Goal: Task Accomplishment & Management: Complete application form

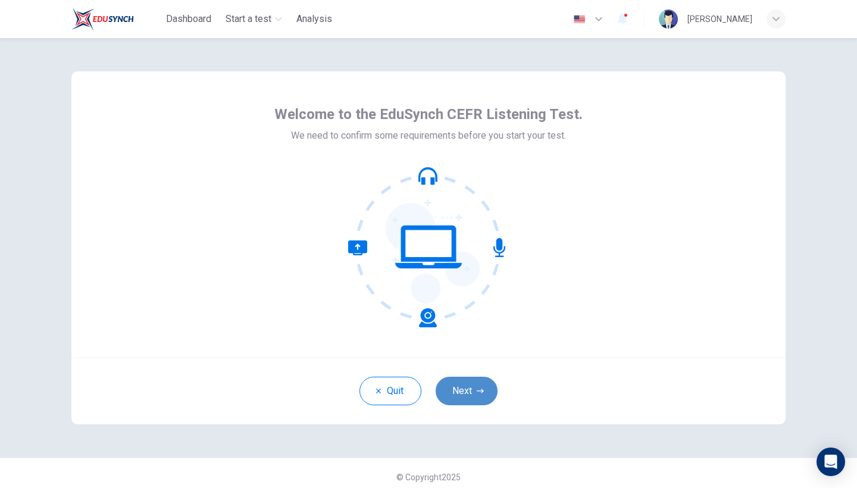
click at [477, 383] on button "Next" at bounding box center [467, 391] width 62 height 29
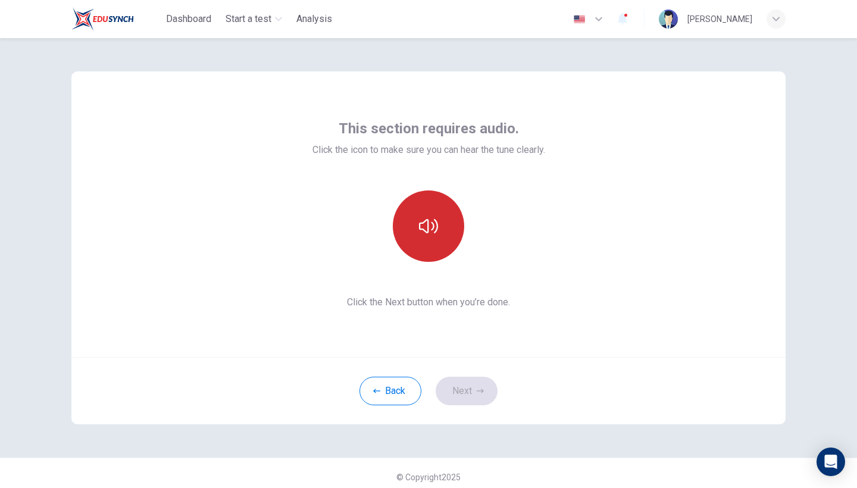
click at [437, 230] on icon "button" at bounding box center [428, 226] width 19 height 14
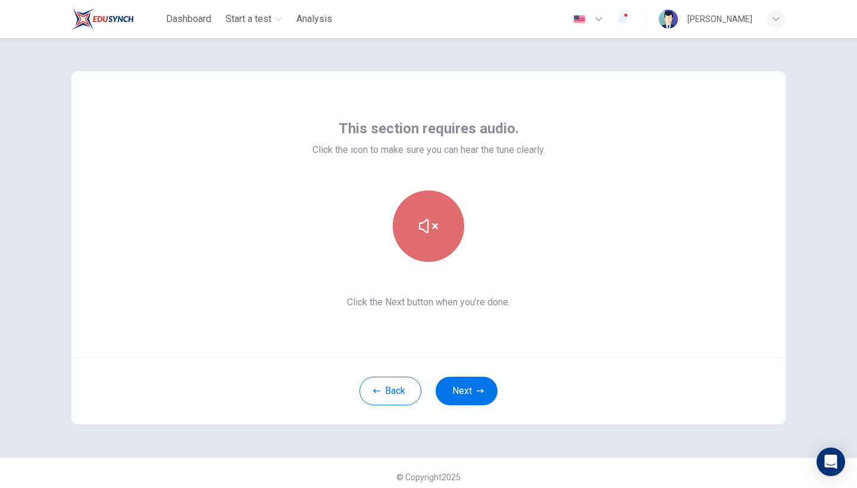
click at [437, 230] on icon "button" at bounding box center [428, 226] width 19 height 19
click at [437, 230] on icon "button" at bounding box center [428, 226] width 19 height 14
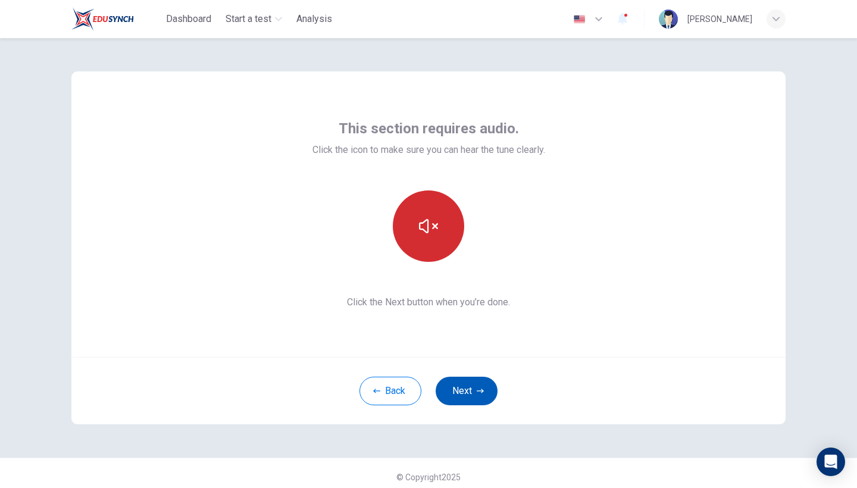
click at [491, 390] on button "Next" at bounding box center [467, 391] width 62 height 29
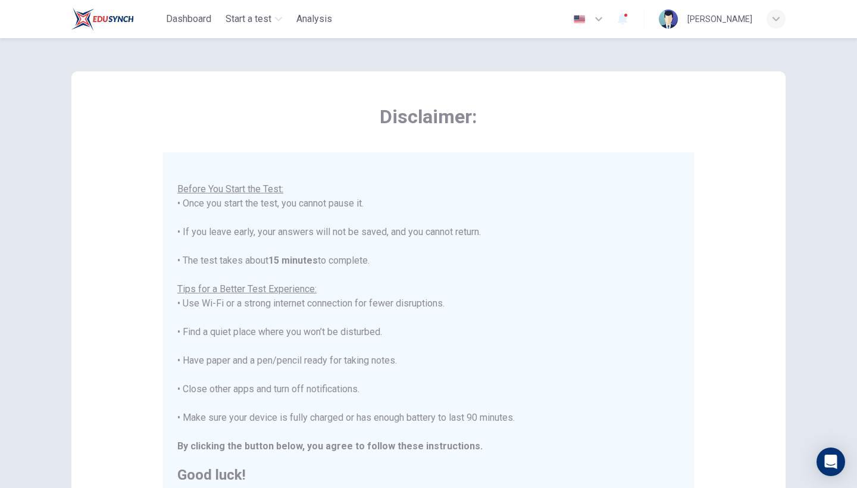
scroll to position [12, 0]
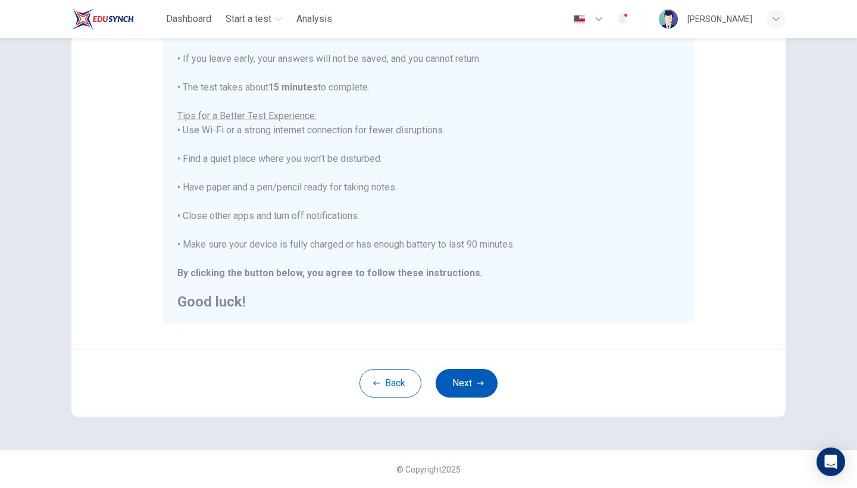
click at [472, 389] on button "Next" at bounding box center [467, 383] width 62 height 29
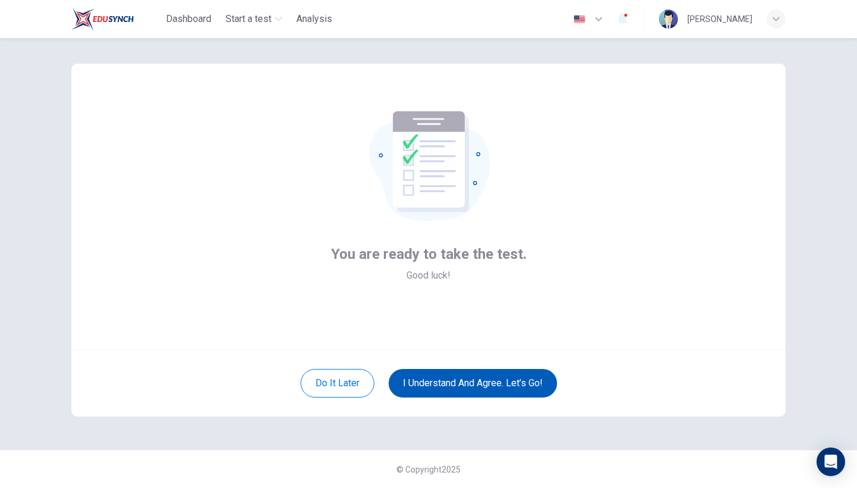
scroll to position [8, 0]
click at [472, 389] on button "I understand and agree. Let’s go!" at bounding box center [473, 383] width 168 height 29
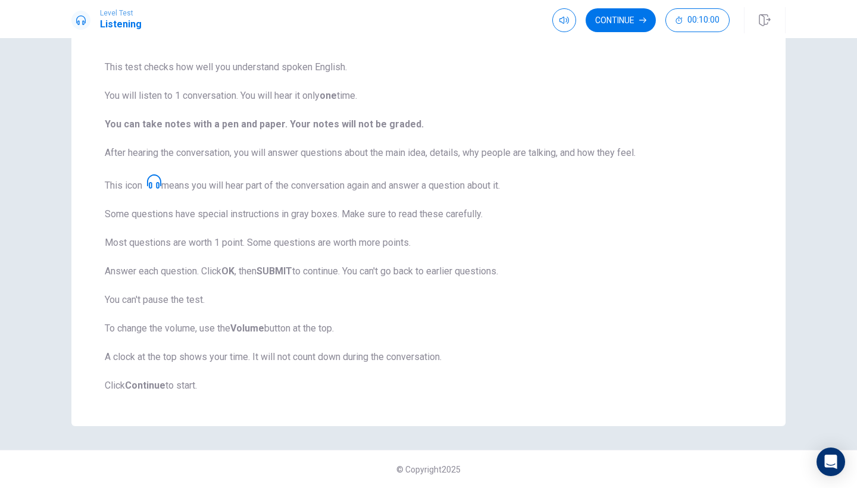
scroll to position [83, 0]
click at [613, 22] on button "Continue" at bounding box center [621, 20] width 70 height 24
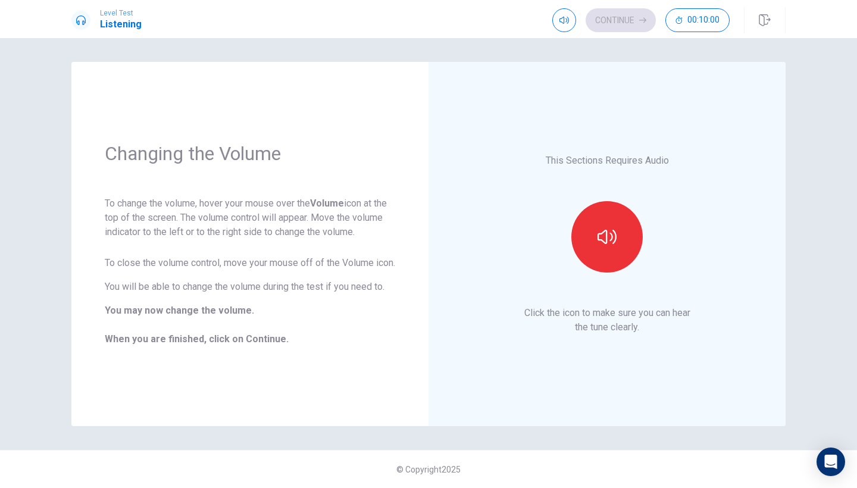
scroll to position [0, 0]
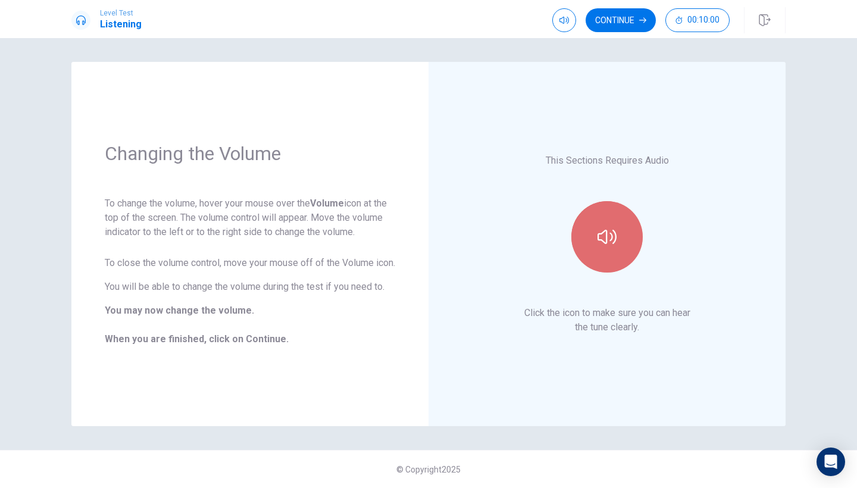
click at [603, 218] on button "button" at bounding box center [606, 236] width 71 height 71
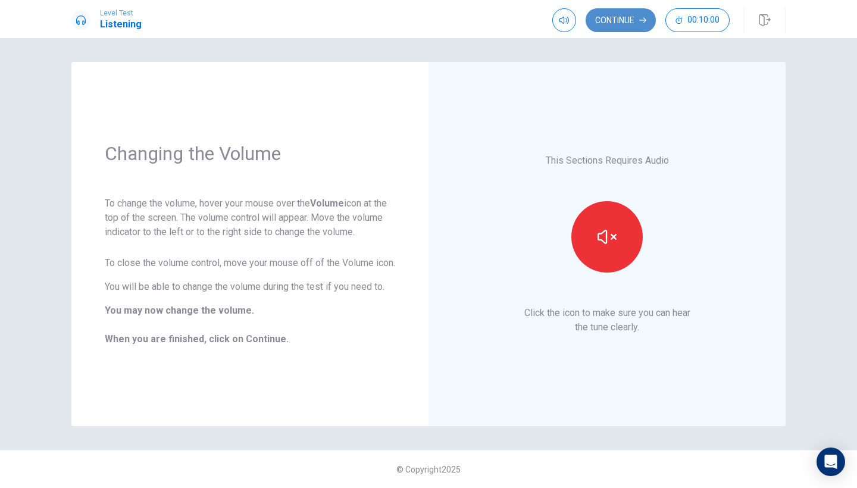
click at [608, 15] on button "Continue" at bounding box center [621, 20] width 70 height 24
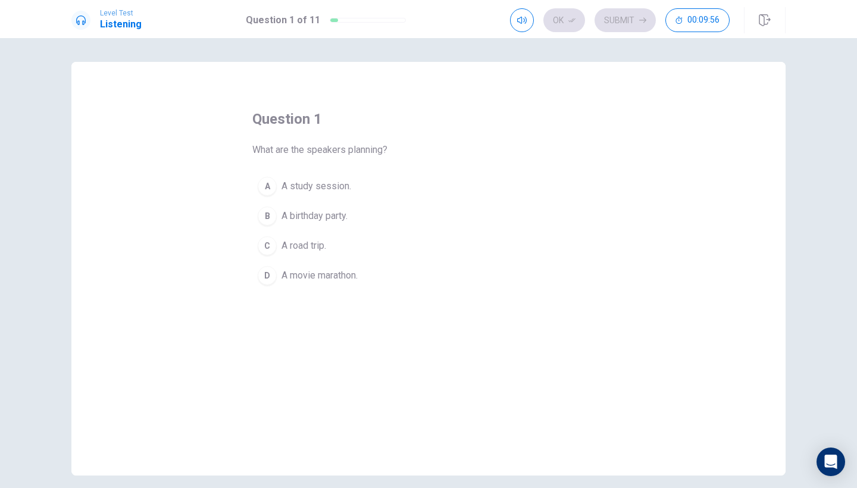
click at [264, 248] on div "C" at bounding box center [267, 245] width 19 height 19
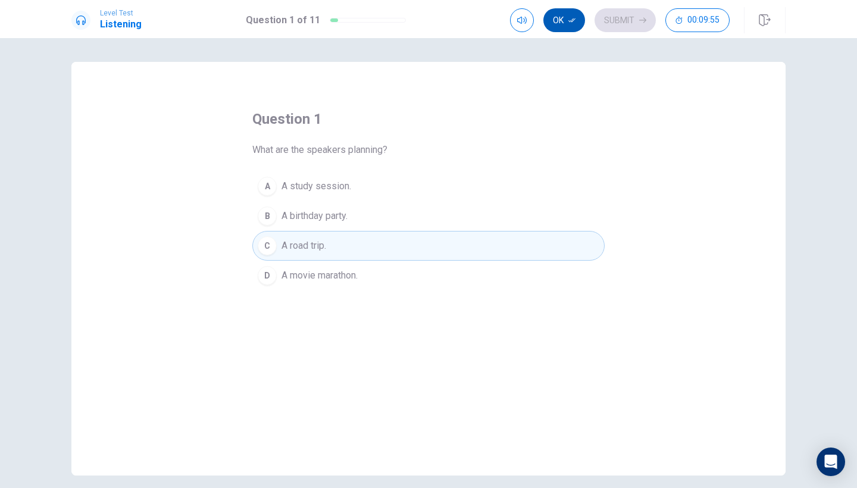
click at [568, 19] on button "Ok" at bounding box center [564, 20] width 42 height 24
click at [616, 14] on button "Submit" at bounding box center [624, 20] width 61 height 24
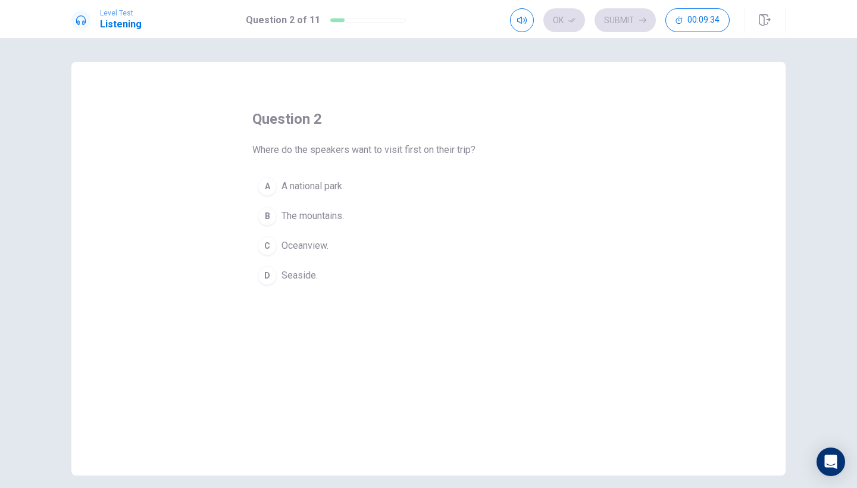
click at [269, 242] on div "C" at bounding box center [267, 245] width 19 height 19
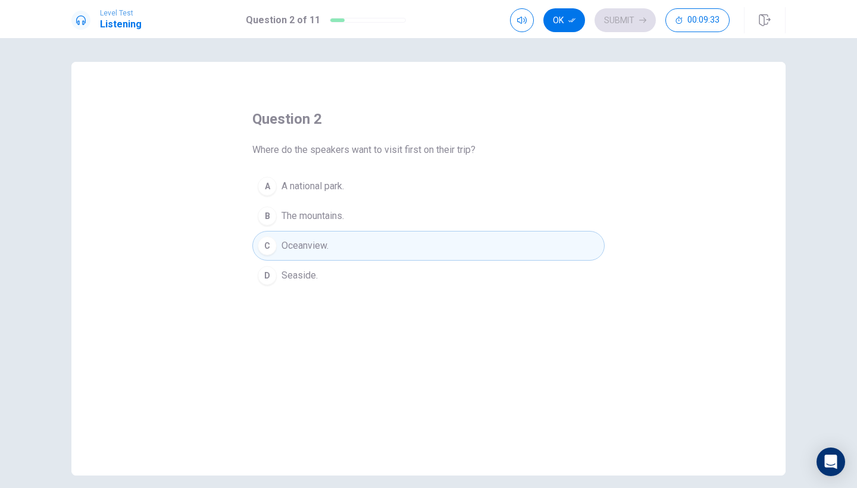
click at [270, 245] on div "C" at bounding box center [267, 245] width 19 height 19
click at [514, 13] on button "button" at bounding box center [522, 20] width 24 height 24
click at [516, 17] on button "button" at bounding box center [522, 20] width 24 height 24
click at [509, 62] on div "question 2 Where do the speakers want to visit first on their trip? A A nationa…" at bounding box center [428, 269] width 714 height 414
click at [324, 280] on button "D Seaside." at bounding box center [428, 276] width 352 height 30
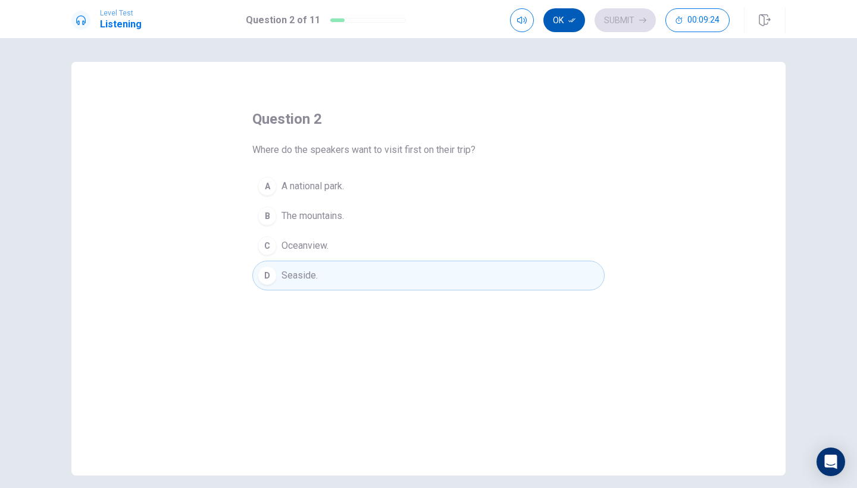
click at [575, 20] on icon "button" at bounding box center [571, 20] width 7 height 7
click at [619, 18] on button "Submit" at bounding box center [624, 20] width 61 height 24
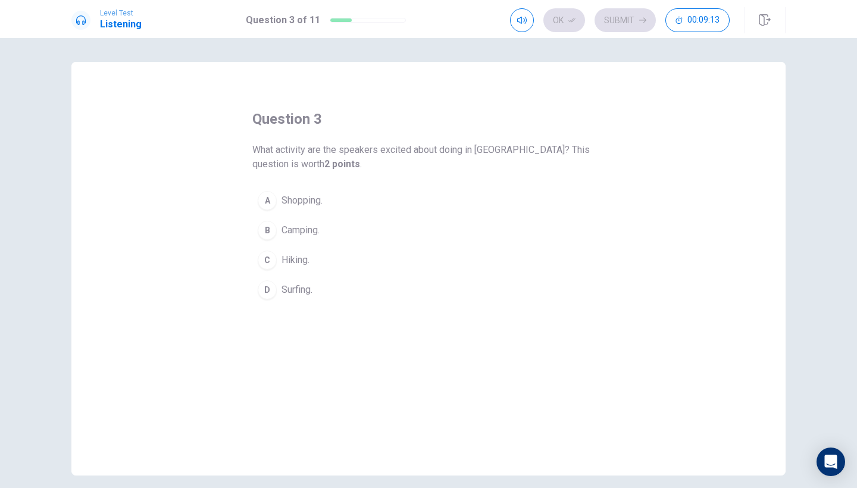
click at [272, 232] on div "B" at bounding box center [267, 230] width 19 height 19
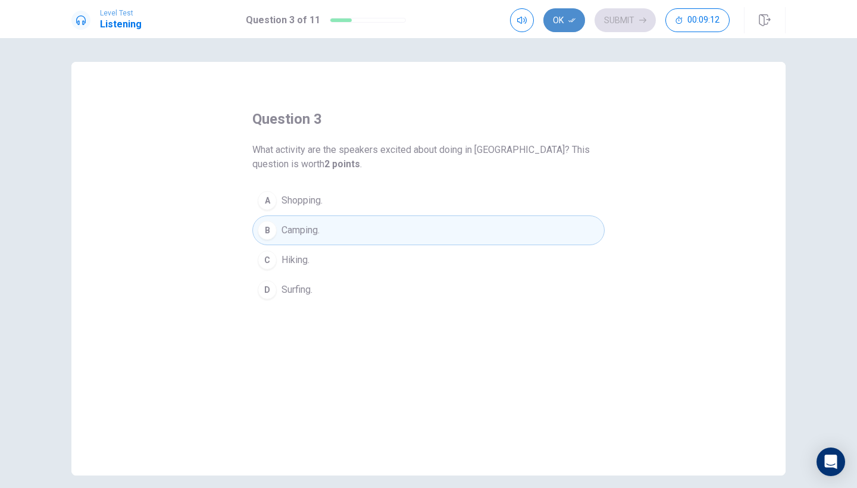
click at [551, 17] on button "Ok" at bounding box center [564, 20] width 42 height 24
click at [614, 17] on button "Submit" at bounding box center [624, 20] width 61 height 24
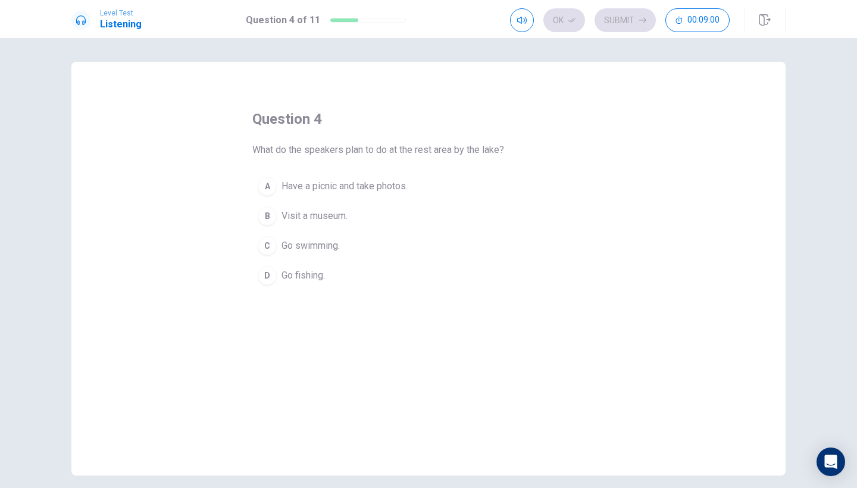
click at [262, 188] on div "A" at bounding box center [267, 186] width 19 height 19
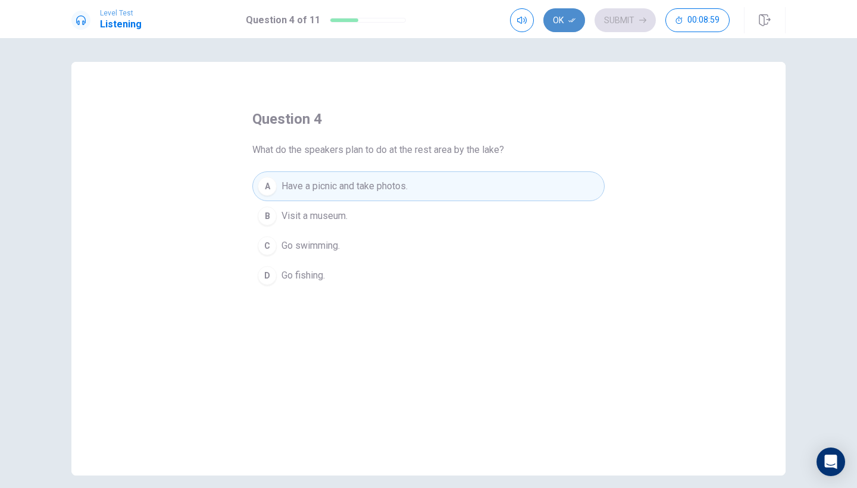
click at [553, 17] on button "Ok" at bounding box center [564, 20] width 42 height 24
click at [625, 4] on div "Level Test Listening Question 4 of 11 Ok Submit 00:08:58" at bounding box center [428, 19] width 857 height 38
click at [625, 14] on button "Submit" at bounding box center [624, 20] width 61 height 24
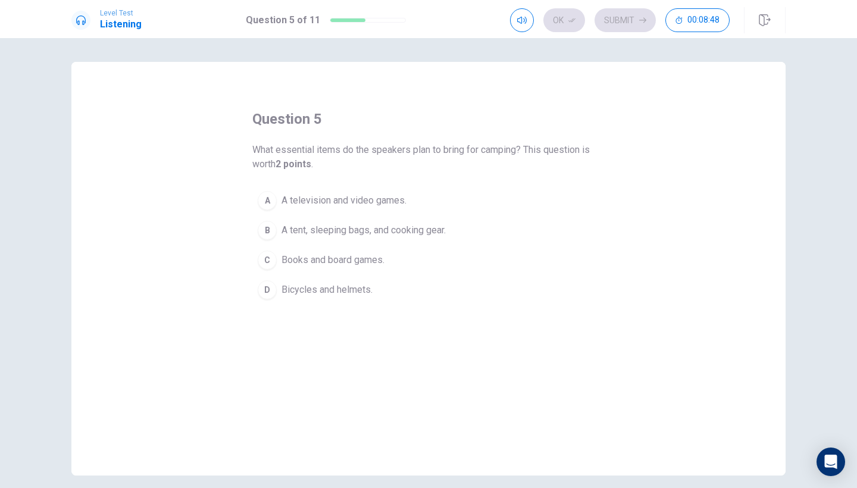
click at [273, 227] on div "B" at bounding box center [267, 230] width 19 height 19
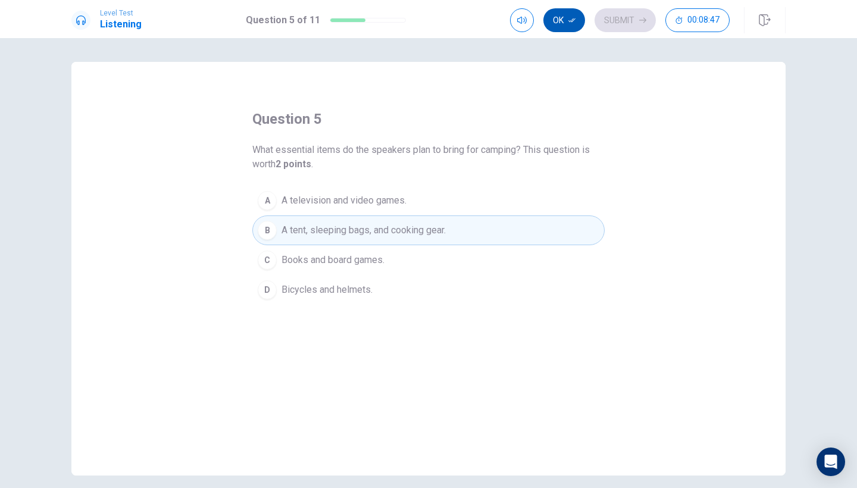
click at [577, 18] on button "Ok" at bounding box center [564, 20] width 42 height 24
click at [624, 20] on button "Submit" at bounding box center [624, 20] width 61 height 24
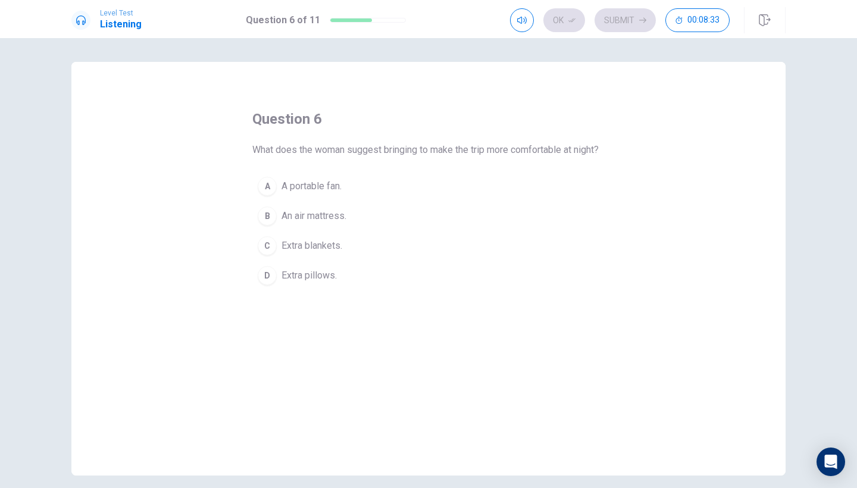
click at [328, 223] on span "An air mattress." at bounding box center [313, 216] width 65 height 14
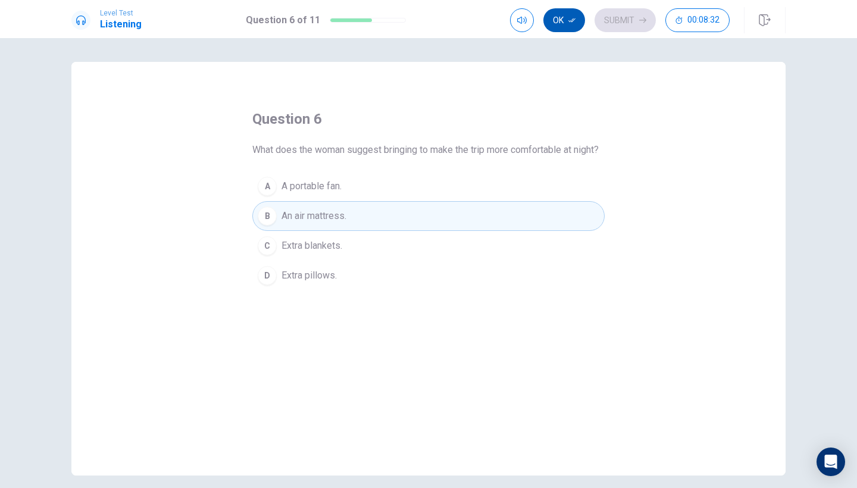
click at [577, 21] on button "Ok" at bounding box center [564, 20] width 42 height 24
click at [631, 21] on button "Submit" at bounding box center [624, 20] width 61 height 24
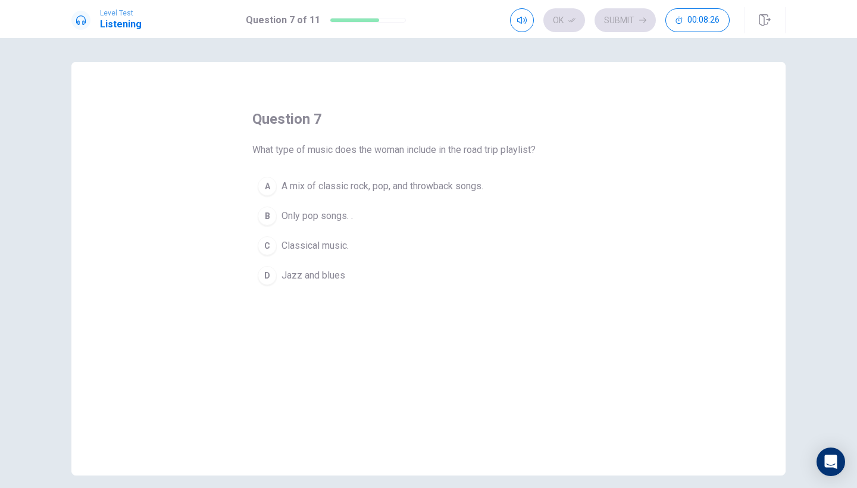
click at [280, 193] on button "A A mix of classic rock, pop, and throwback songs." at bounding box center [428, 186] width 352 height 30
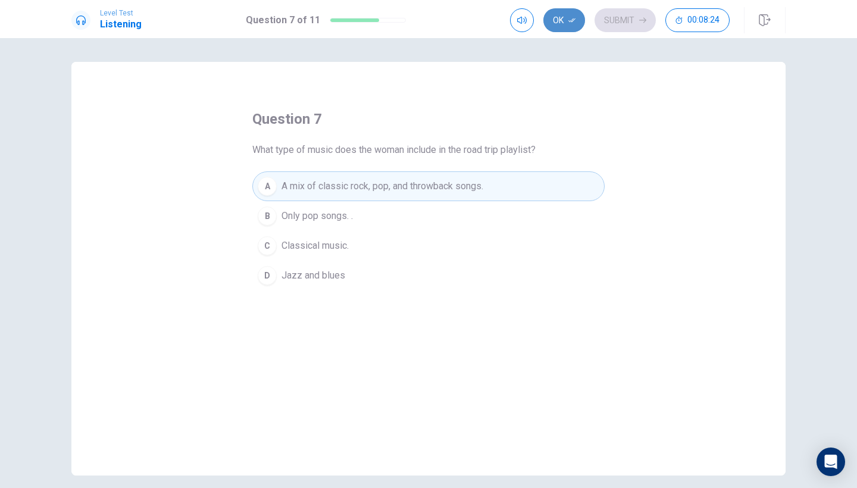
click at [566, 14] on button "Ok" at bounding box center [564, 20] width 42 height 24
click at [613, 26] on button "Submit" at bounding box center [624, 20] width 61 height 24
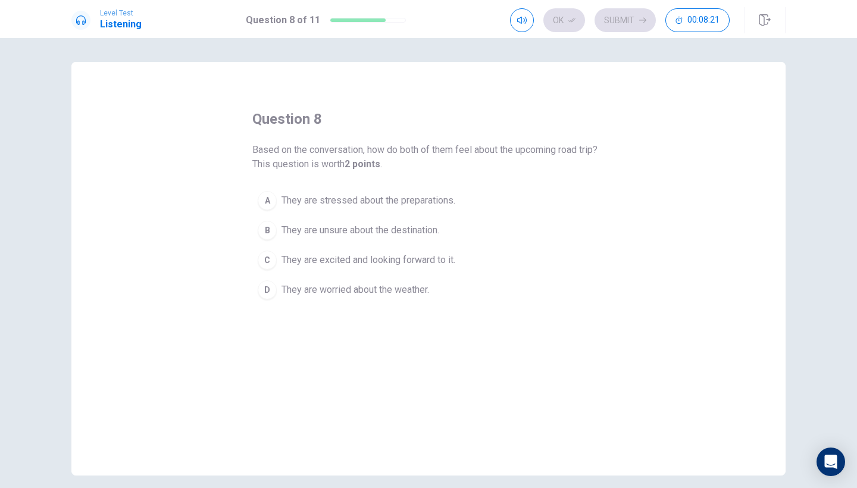
click at [637, 27] on div "Ok Submit 00:08:21" at bounding box center [620, 20] width 220 height 24
click at [637, 27] on div "Ok Submit 00:08:20" at bounding box center [620, 20] width 220 height 24
click at [639, 17] on div "Ok Submit 00:08:20" at bounding box center [620, 20] width 220 height 24
click at [639, 17] on div "Ok Submit 00:08:19" at bounding box center [620, 20] width 220 height 24
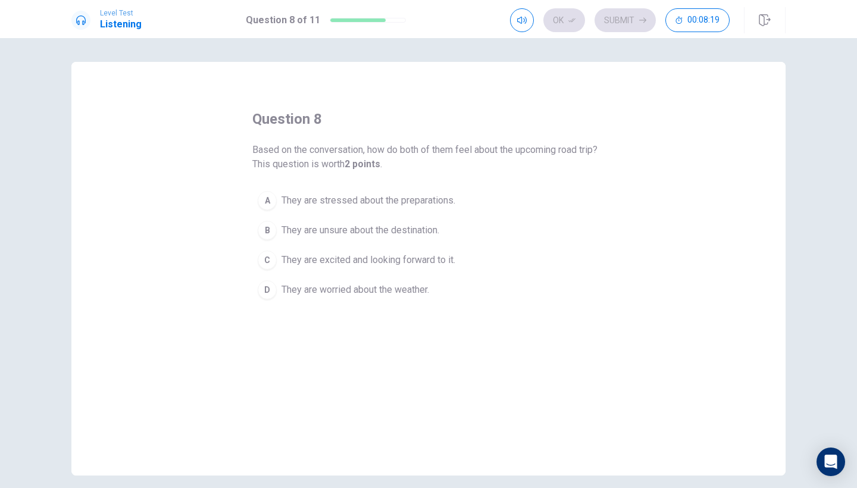
click at [639, 17] on div "Ok Submit 00:08:19" at bounding box center [620, 20] width 220 height 24
click at [552, 24] on div "Ok Submit 00:08:16" at bounding box center [620, 20] width 220 height 24
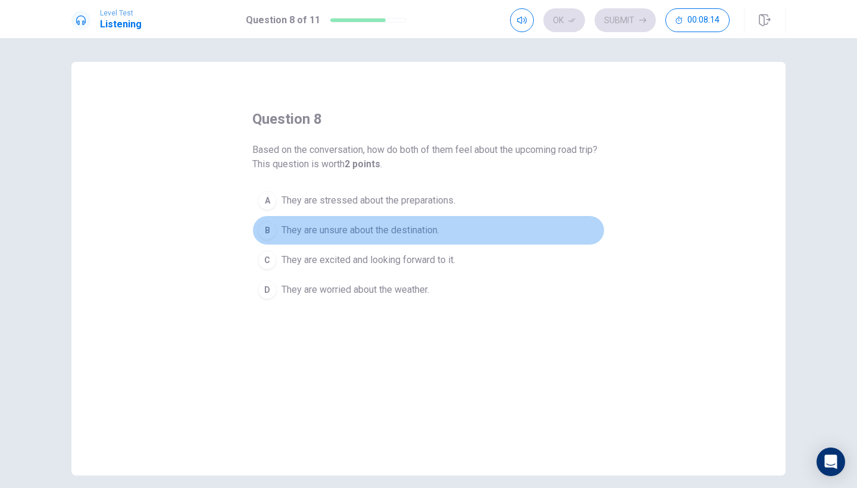
click at [325, 229] on span "They are unsure about the destination." at bounding box center [360, 230] width 158 height 14
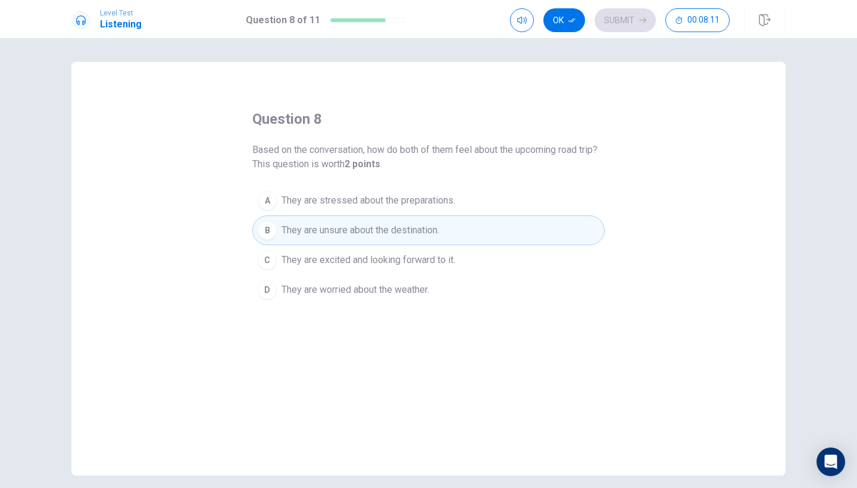
click at [365, 208] on button "A They are stressed about the preparations." at bounding box center [428, 201] width 352 height 30
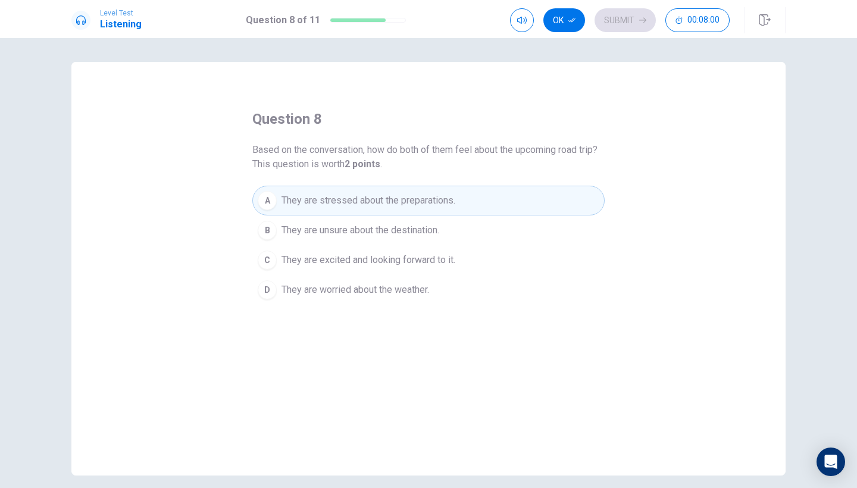
click at [389, 263] on span "They are excited and looking forward to it." at bounding box center [368, 260] width 174 height 14
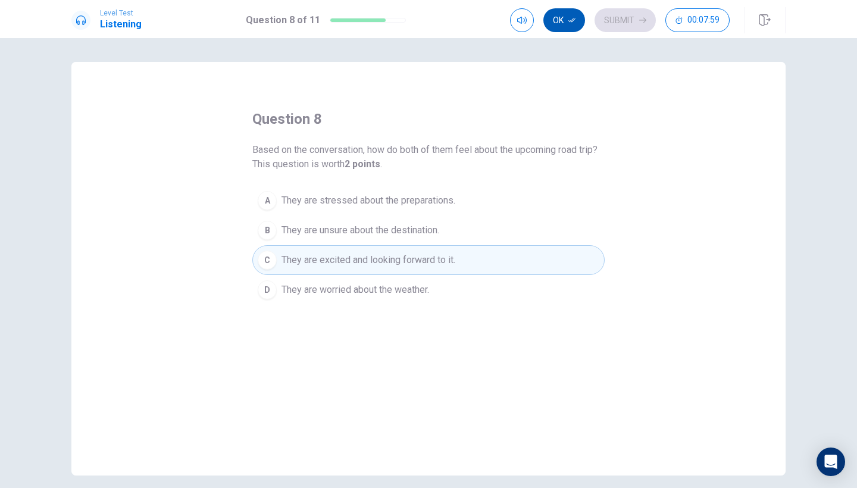
click at [571, 21] on icon "button" at bounding box center [571, 20] width 7 height 7
click at [635, 23] on button "Submit" at bounding box center [624, 20] width 61 height 24
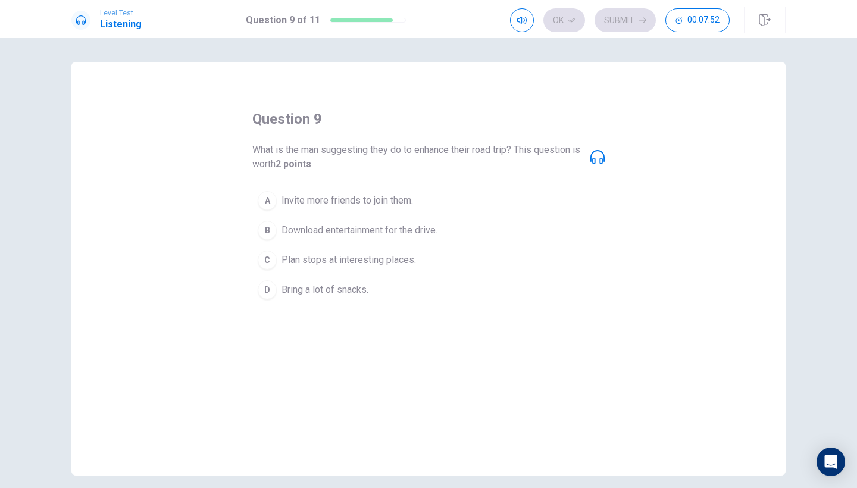
click at [359, 245] on button "B Download entertainment for the drive." at bounding box center [428, 230] width 352 height 30
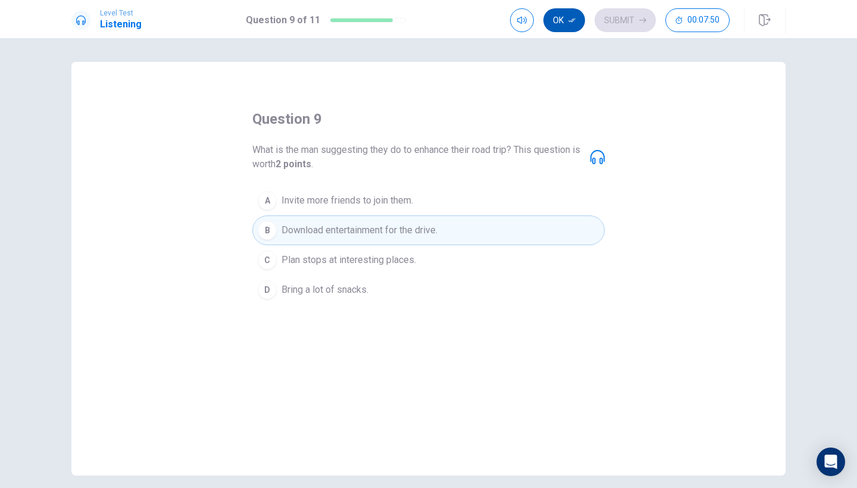
click at [571, 29] on button "Ok" at bounding box center [564, 20] width 42 height 24
click at [611, 24] on button "Submit" at bounding box center [624, 20] width 61 height 24
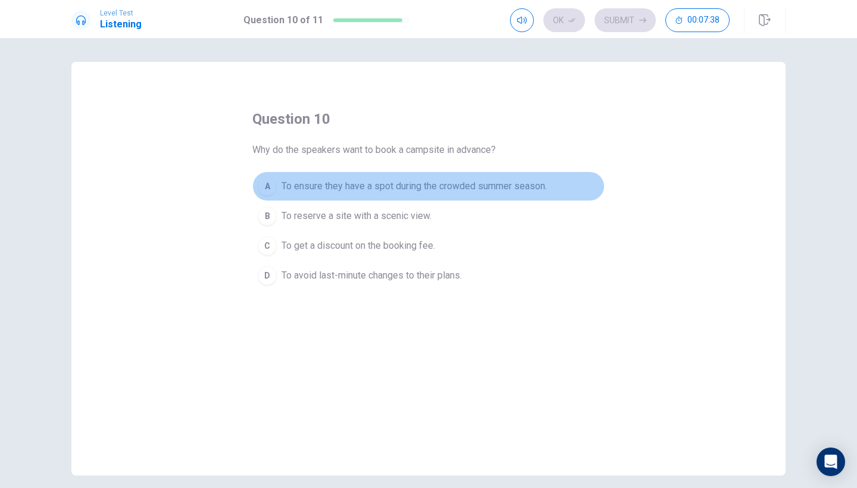
click at [502, 186] on span "To ensure they have a spot during the crowded summer season." at bounding box center [413, 186] width 265 height 14
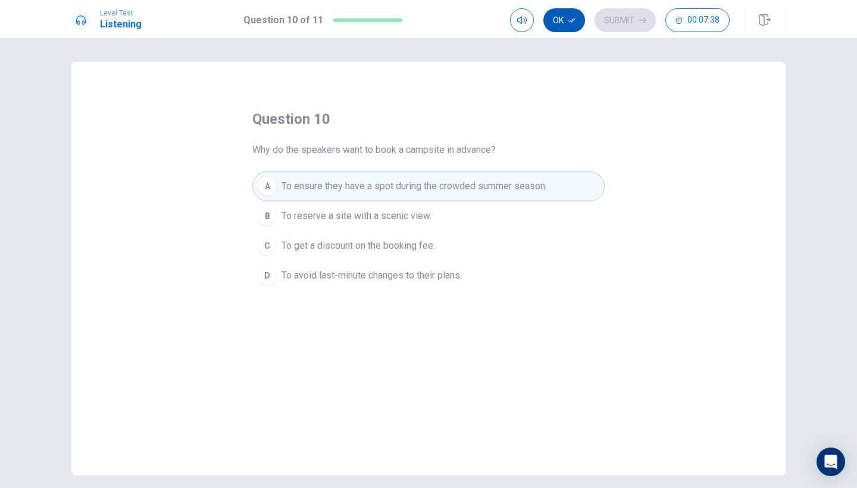
click at [570, 28] on button "Ok" at bounding box center [564, 20] width 42 height 24
click at [614, 26] on button "Submit" at bounding box center [624, 20] width 61 height 24
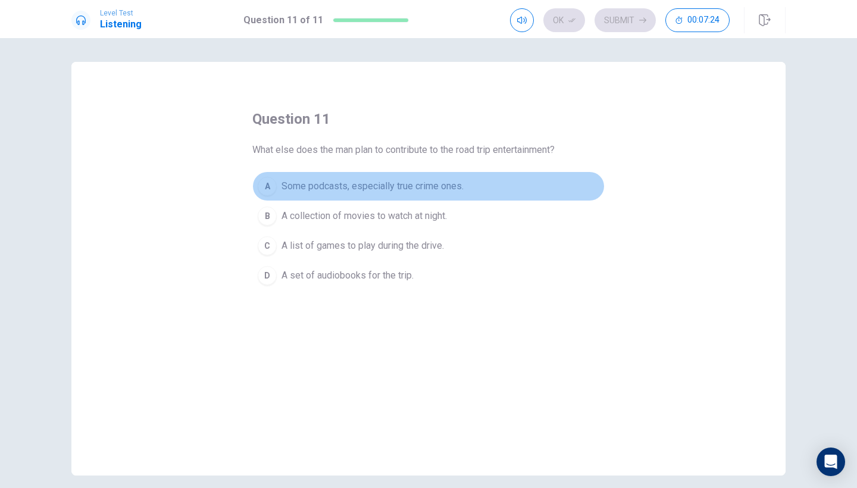
click at [411, 187] on span "Some podcasts, especially true crime ones." at bounding box center [372, 186] width 182 height 14
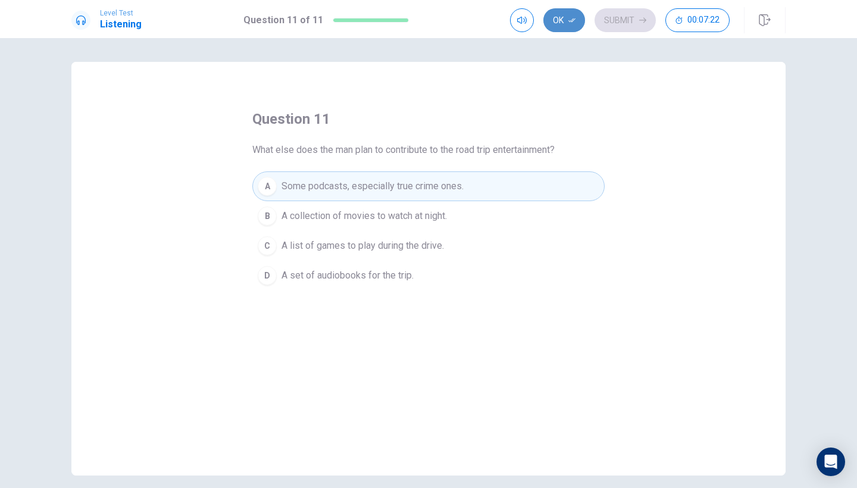
click at [569, 25] on button "Ok" at bounding box center [564, 20] width 42 height 24
click at [644, 26] on button "Submit" at bounding box center [624, 20] width 61 height 24
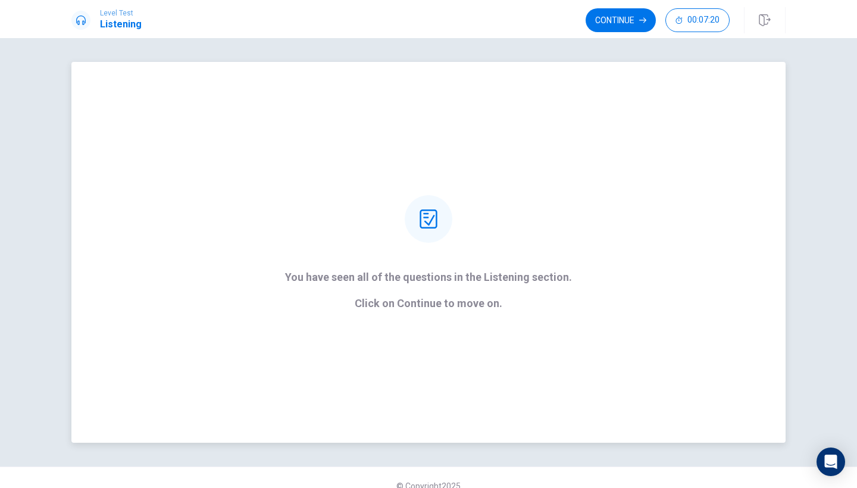
click at [405, 227] on div "You have seen all of the questions in the Listening section. Click on Continue …" at bounding box center [428, 252] width 320 height 114
click at [449, 317] on div "You have seen all of the questions in the Listening section. Click on Continue …" at bounding box center [428, 252] width 714 height 381
click at [449, 309] on div "You have seen all of the questions in the Listening section. Click on Continue …" at bounding box center [428, 252] width 714 height 381
click at [450, 305] on p "Click on Continue to move on." at bounding box center [428, 304] width 287 height 12
click at [610, 27] on button "Continue" at bounding box center [621, 20] width 70 height 24
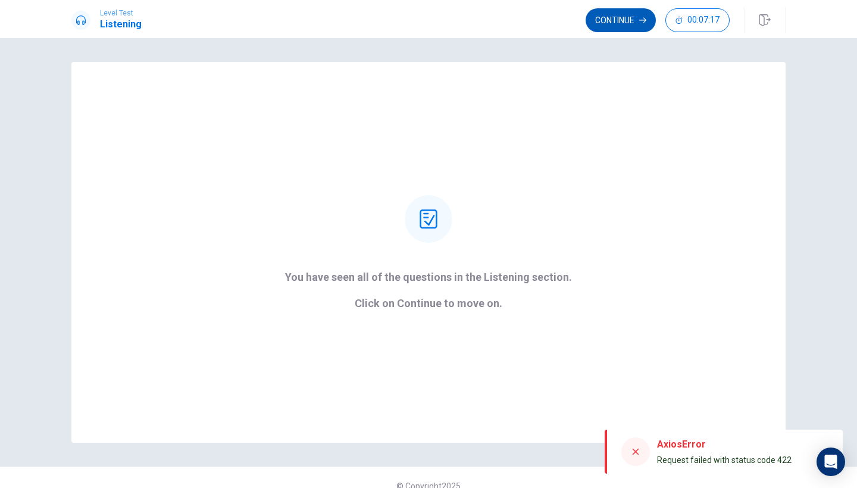
click at [635, 20] on button "Continue" at bounding box center [621, 20] width 70 height 24
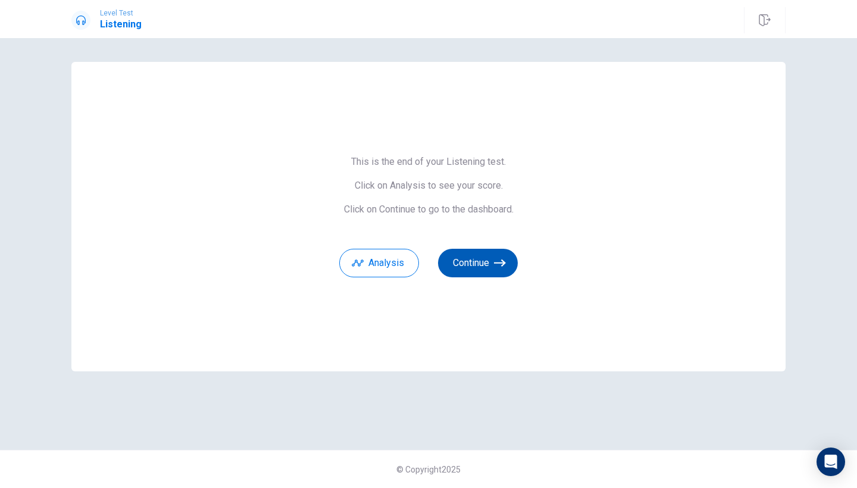
click at [500, 269] on button "Continue" at bounding box center [478, 263] width 80 height 29
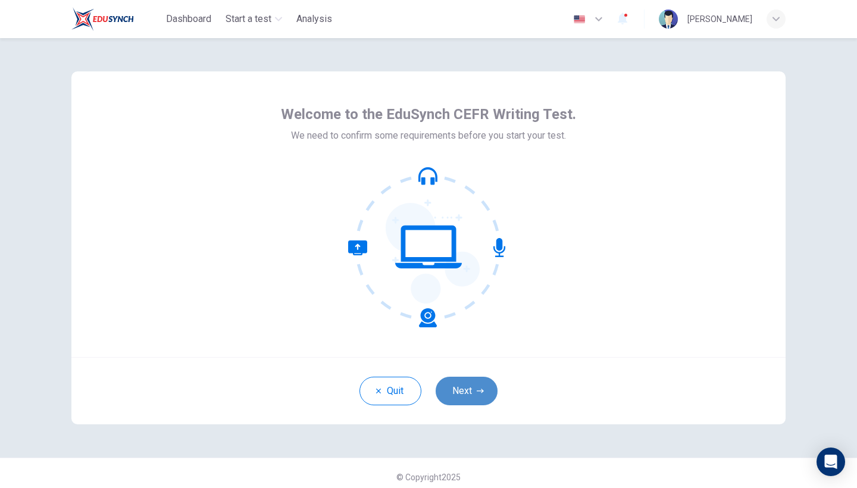
click at [447, 394] on button "Next" at bounding box center [467, 391] width 62 height 29
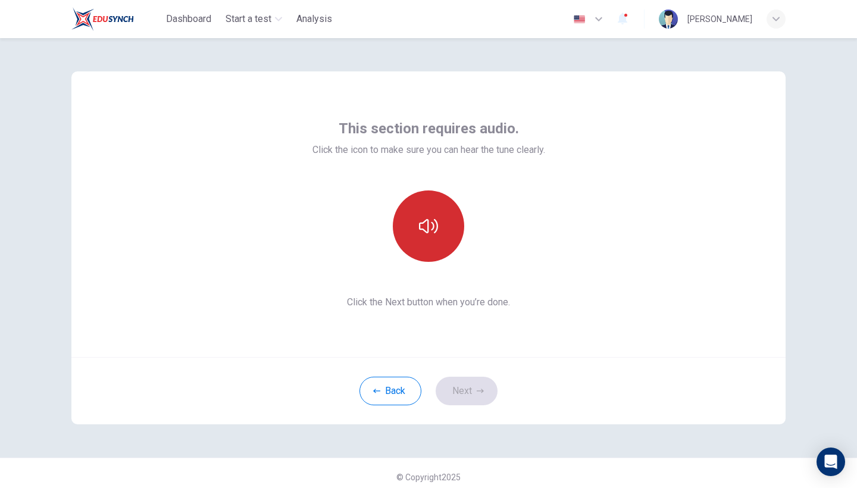
click at [429, 249] on button "button" at bounding box center [428, 225] width 71 height 71
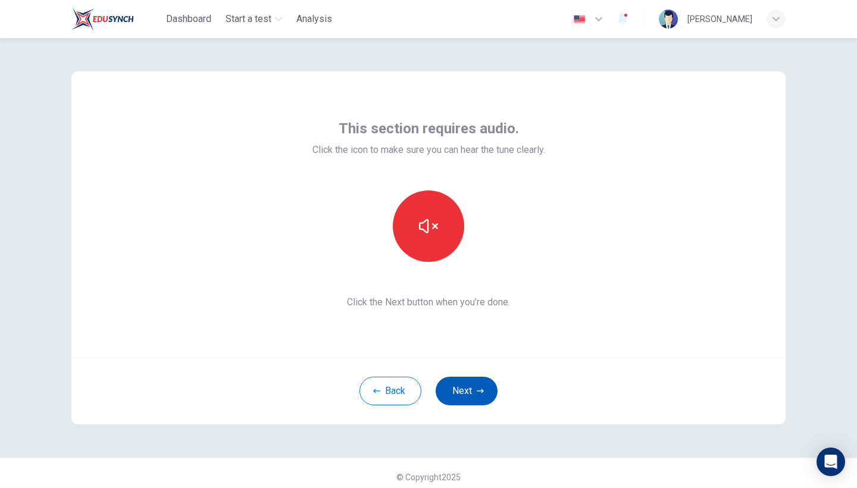
click at [480, 390] on icon "button" at bounding box center [480, 390] width 7 height 7
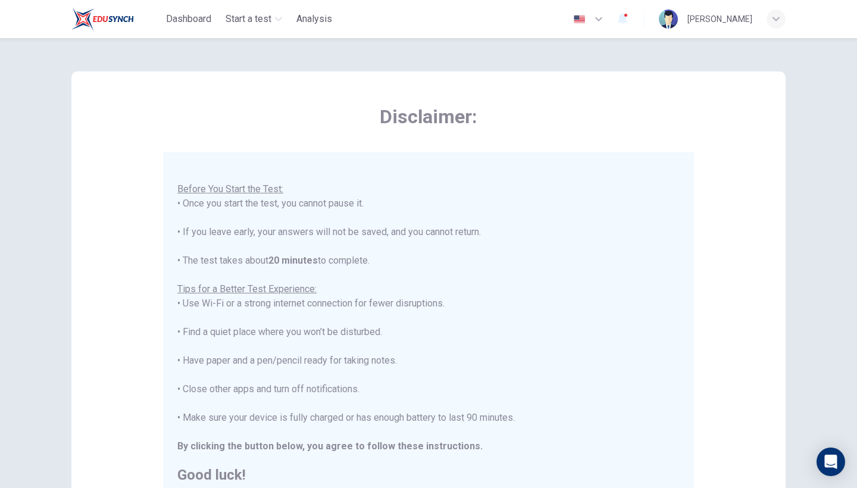
scroll to position [12, 0]
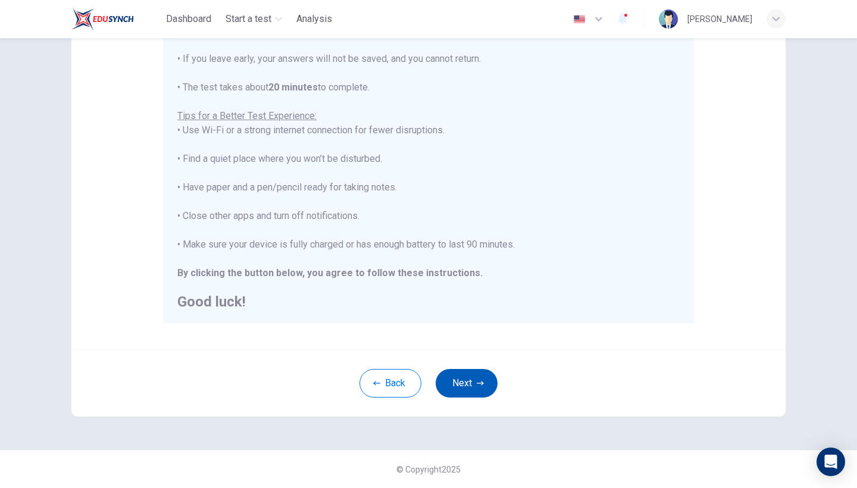
click at [464, 389] on button "Next" at bounding box center [467, 383] width 62 height 29
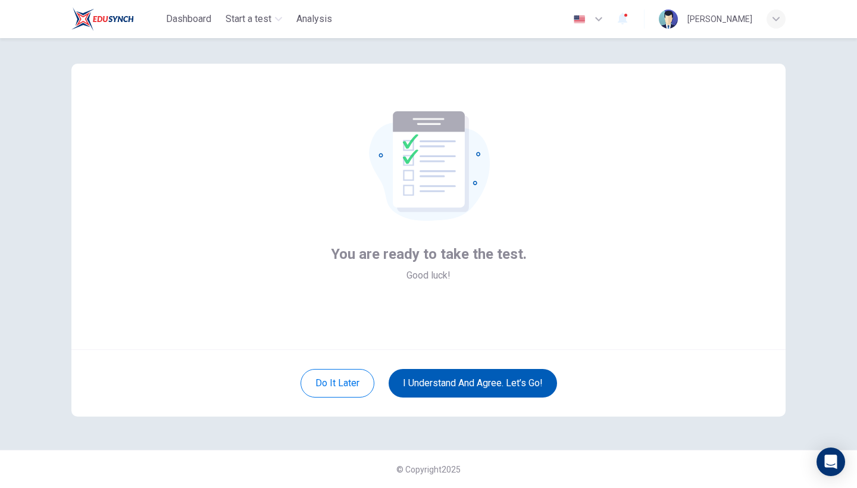
scroll to position [8, 0]
click at [456, 384] on button "I understand and agree. Let’s go!" at bounding box center [473, 383] width 168 height 29
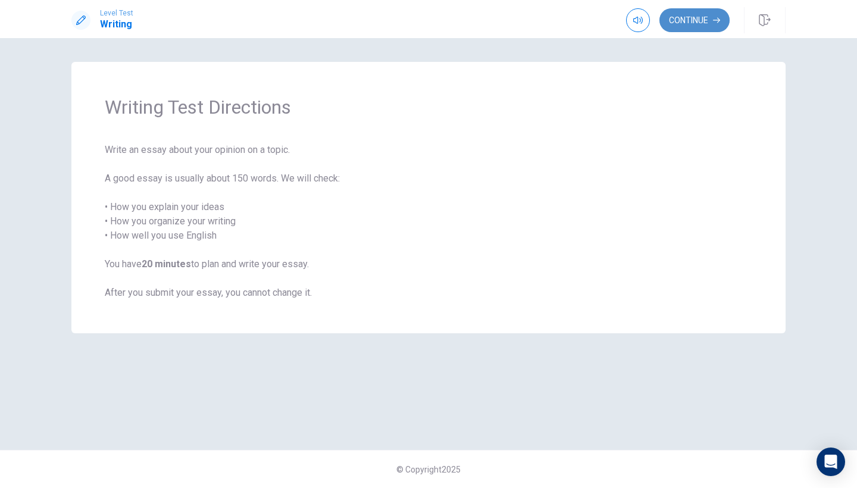
click at [702, 25] on button "Continue" at bounding box center [694, 20] width 70 height 24
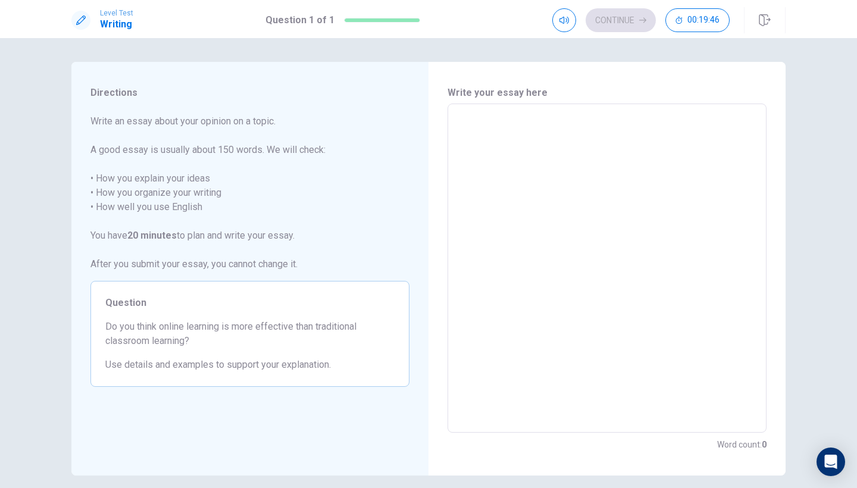
click at [477, 132] on textarea at bounding box center [607, 268] width 302 height 309
type textarea "I"
type textarea "x"
type textarea "I"
type textarea "x"
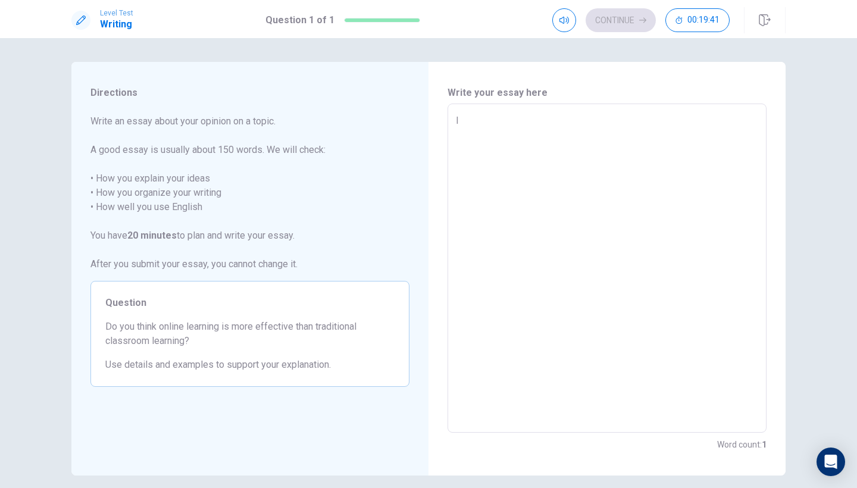
type textarea "I t"
type textarea "x"
type textarea "I th"
type textarea "x"
type textarea "I thi"
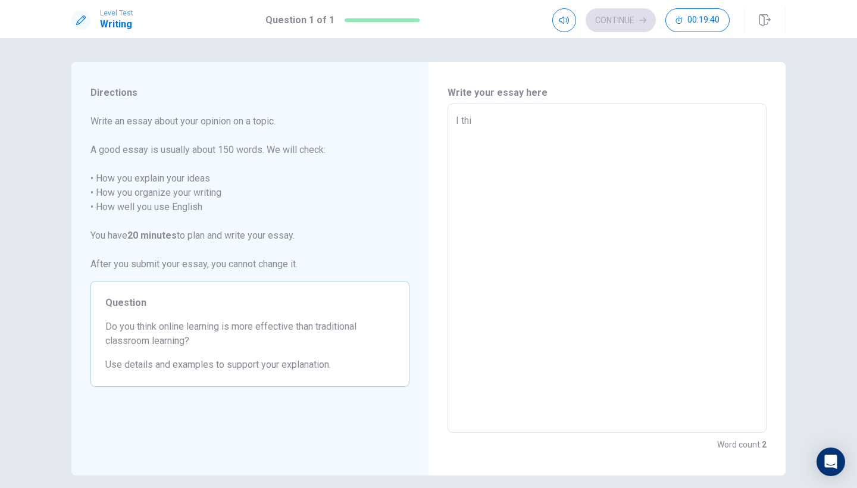
type textarea "x"
type textarea "I thin"
type textarea "x"
type textarea "I think"
type textarea "x"
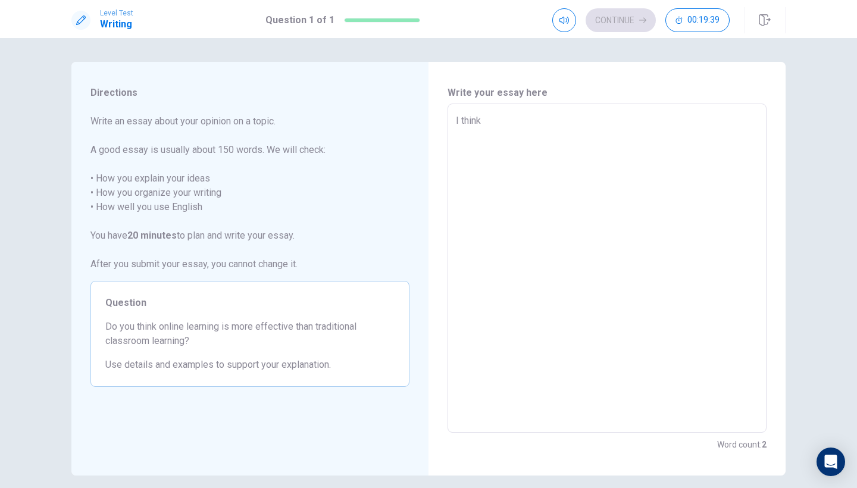
type textarea "I think"
type textarea "x"
type textarea "I think o"
type textarea "x"
type textarea "I think on"
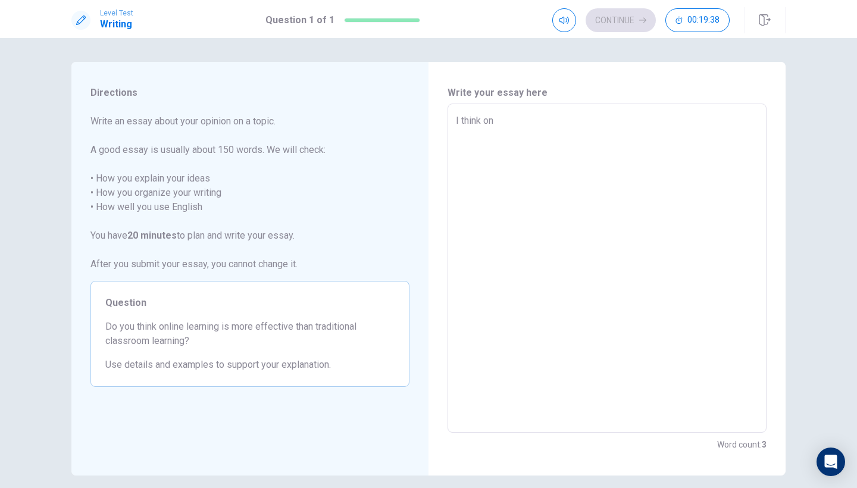
type textarea "x"
type textarea "I think onl"
type textarea "x"
type textarea "I think onli"
type textarea "x"
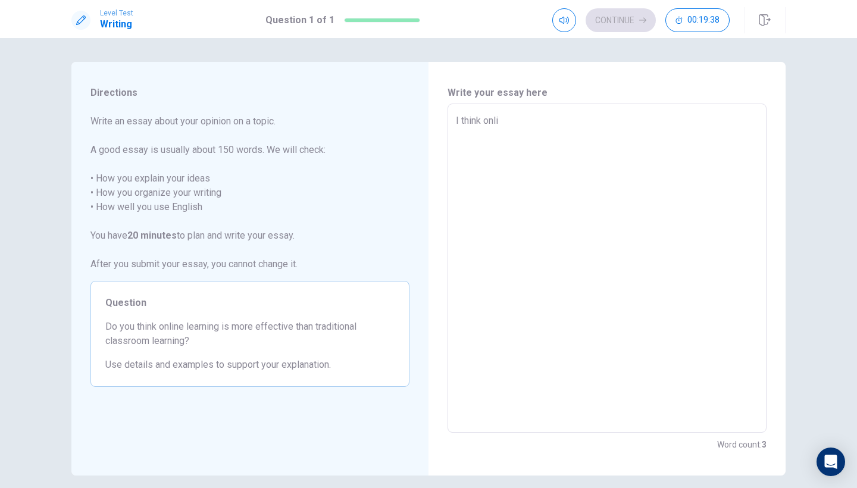
type textarea "I think [PERSON_NAME]"
type textarea "x"
type textarea "I think online"
type textarea "x"
type textarea "I think online"
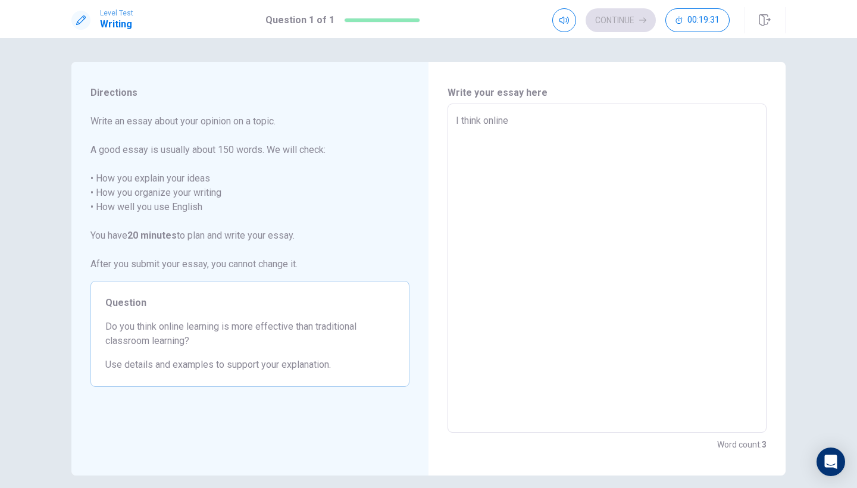
type textarea "x"
type textarea "I think online l"
type textarea "x"
type textarea "I think online le"
type textarea "x"
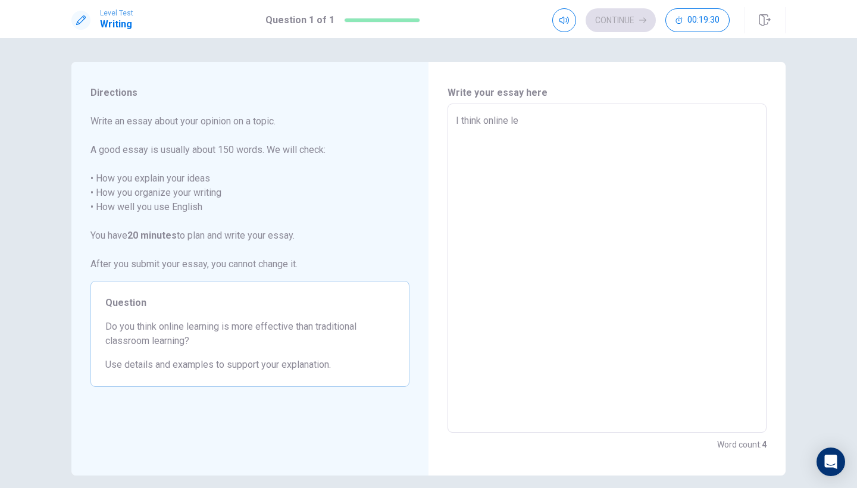
type textarea "I think online lea"
type textarea "x"
type textarea "I think online [PERSON_NAME]"
type textarea "x"
type textarea "I think online learn"
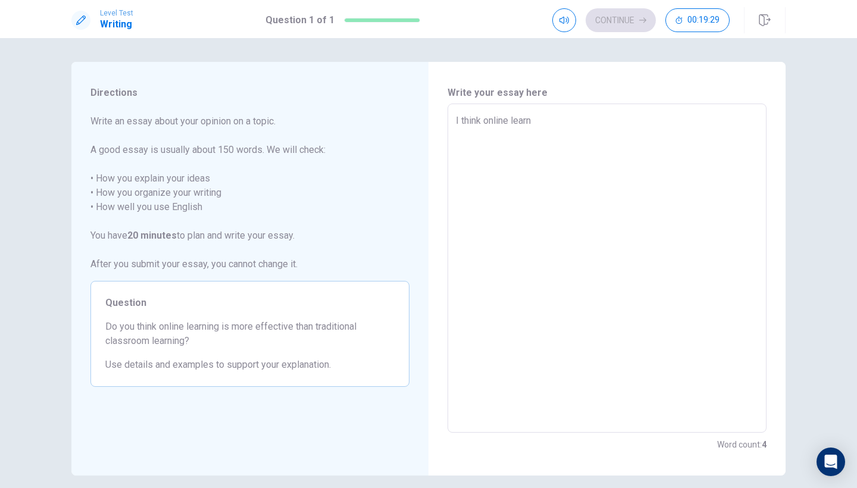
type textarea "x"
type textarea "I think online learni"
type textarea "x"
type textarea "I think online learnin"
type textarea "x"
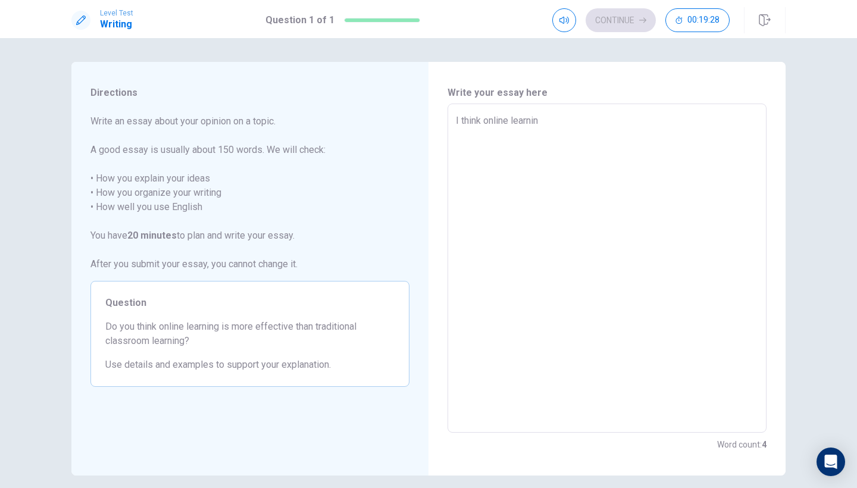
type textarea "I think online learning"
type textarea "x"
type textarea "I think online learning"
type textarea "x"
type textarea "I think online learning i"
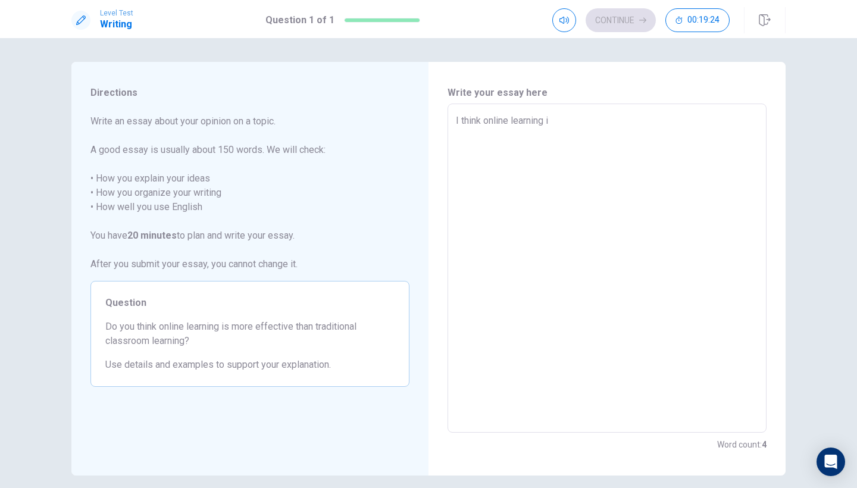
type textarea "x"
type textarea "I think online learning is"
type textarea "x"
type textarea "I think online learning is"
type textarea "x"
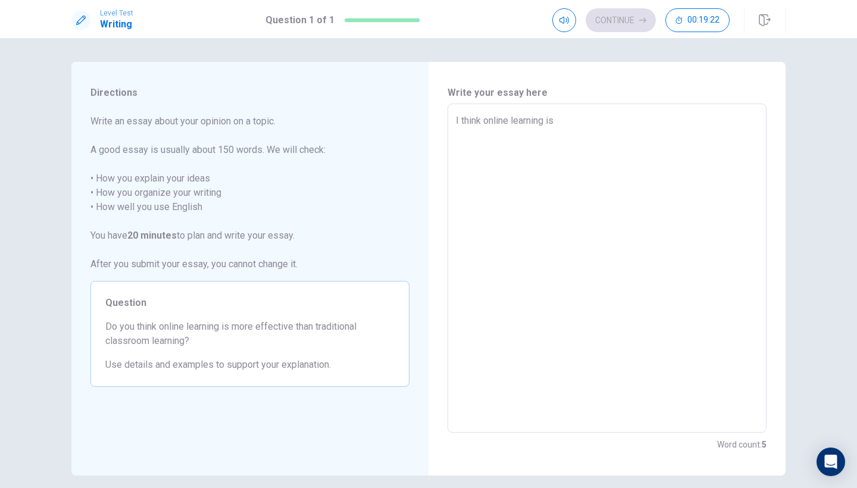
type textarea "I think online learning is l"
type textarea "x"
type textarea "I think online learning is le"
type textarea "x"
type textarea "I think online learning is les"
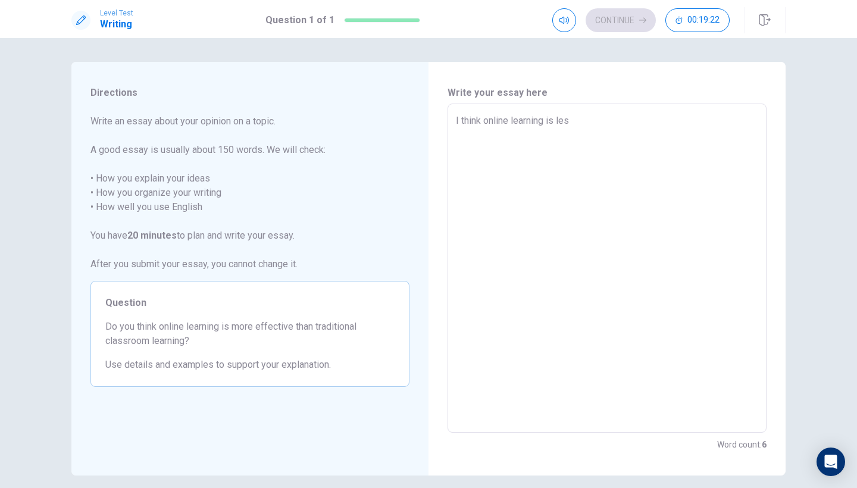
type textarea "x"
type textarea "I think online learning is less"
type textarea "x"
type textarea "I think online learning is less"
type textarea "x"
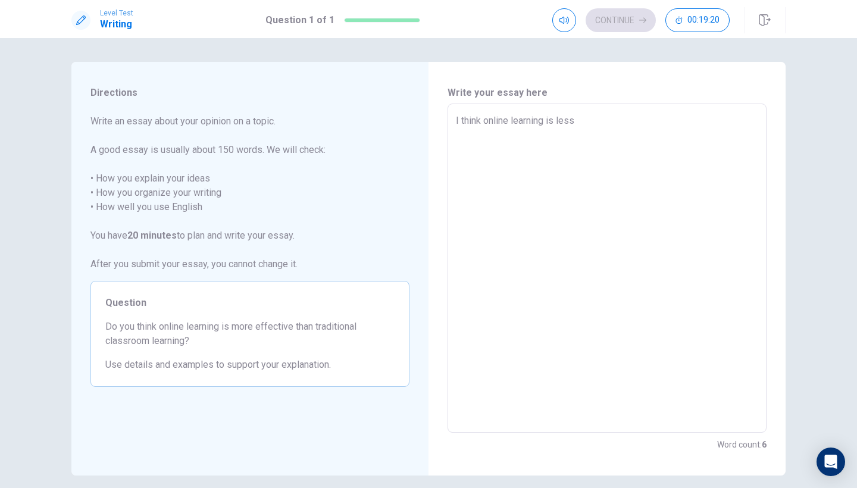
type textarea "I think online learning is less e"
type textarea "x"
type textarea "I think online learning is less ef"
type textarea "x"
type textarea "I think online learning is less eff"
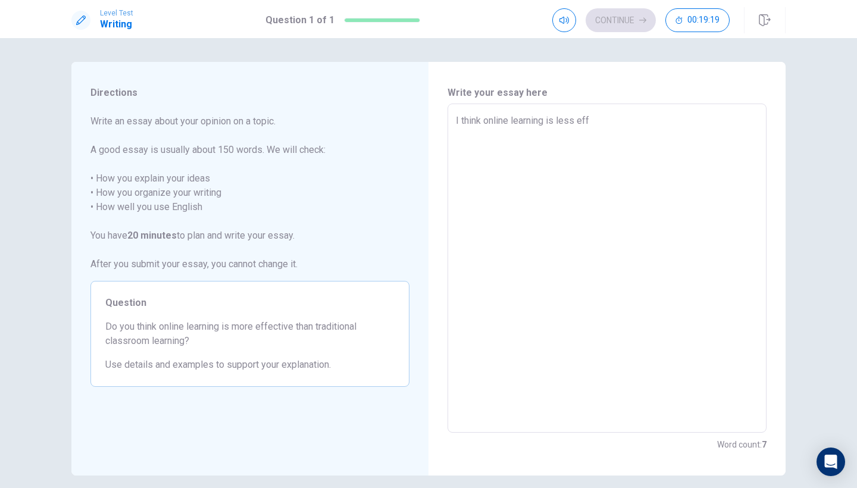
type textarea "x"
type textarea "I think online learning is less effe"
type textarea "x"
type textarea "I think online learning is less effec"
type textarea "x"
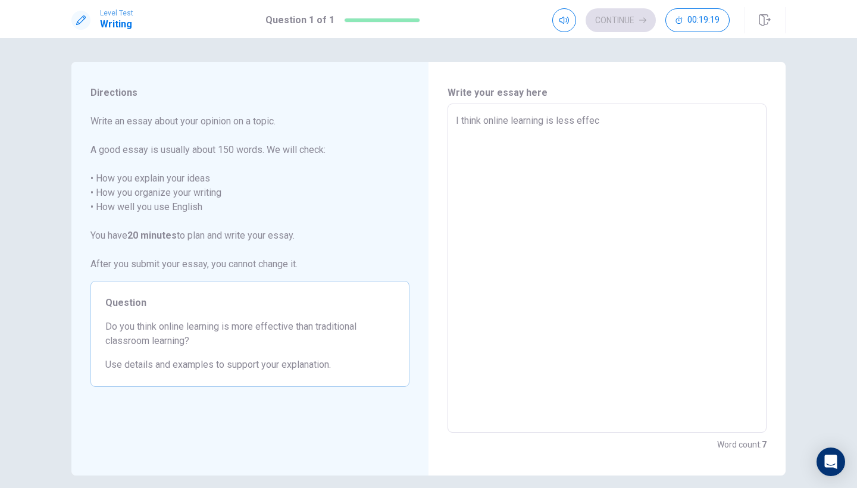
type textarea "I think online learning is less effect"
type textarea "x"
type textarea "I think online learning is less effecti"
type textarea "x"
type textarea "I think online learning is less effectiv"
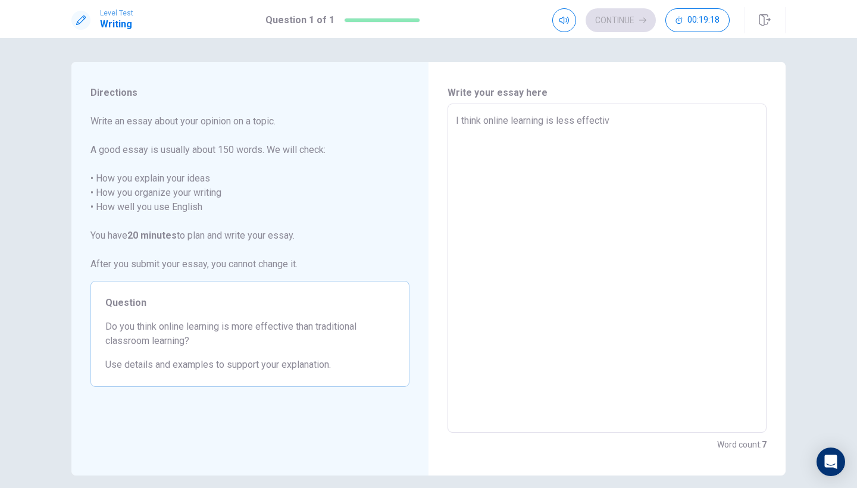
type textarea "x"
type textarea "I think online learning is less effective"
type textarea "x"
type textarea "I think online learning is less effective"
type textarea "x"
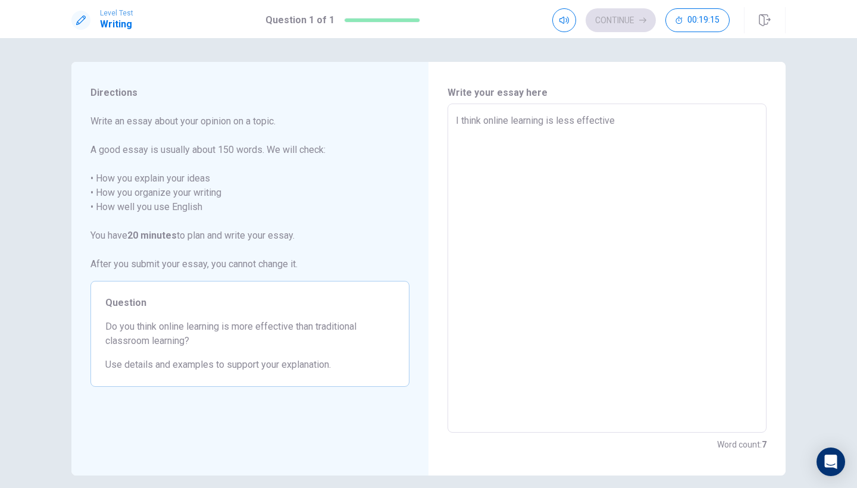
type textarea "I think online learning is less effective t"
type textarea "x"
type textarea "I think online learning is less effective th"
type textarea "x"
type textarea "I think online learning is less effective tha"
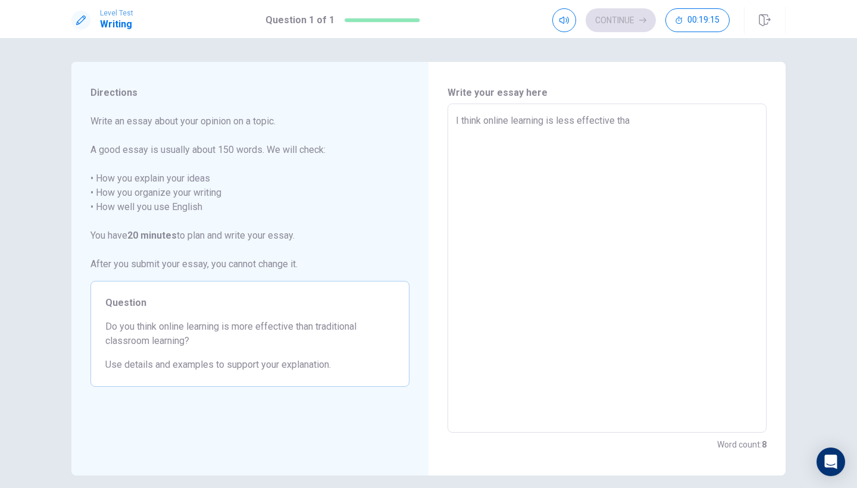
type textarea "x"
type textarea "I think online learning is less effective than"
type textarea "x"
type textarea "I think online learning is less effective than"
type textarea "x"
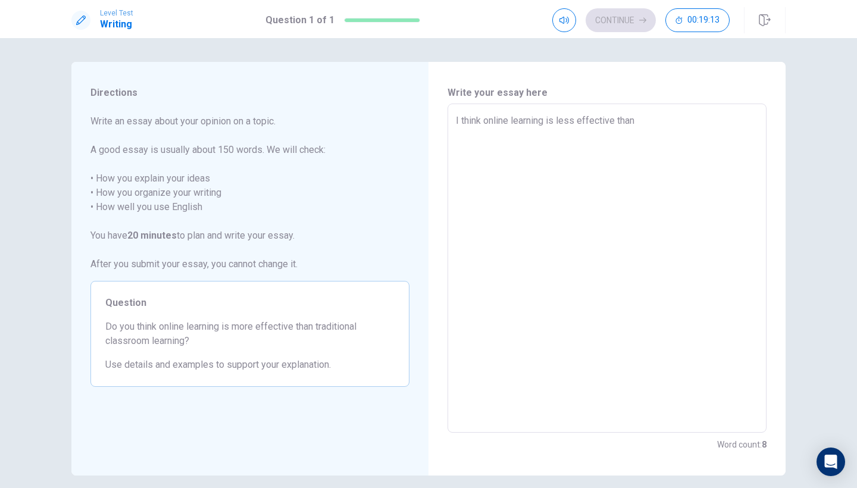
type textarea "I think online learning is less effective than t"
type textarea "x"
type textarea "I think online learning is less effective than tr"
type textarea "x"
type textarea "I think online learning is less effective than tra"
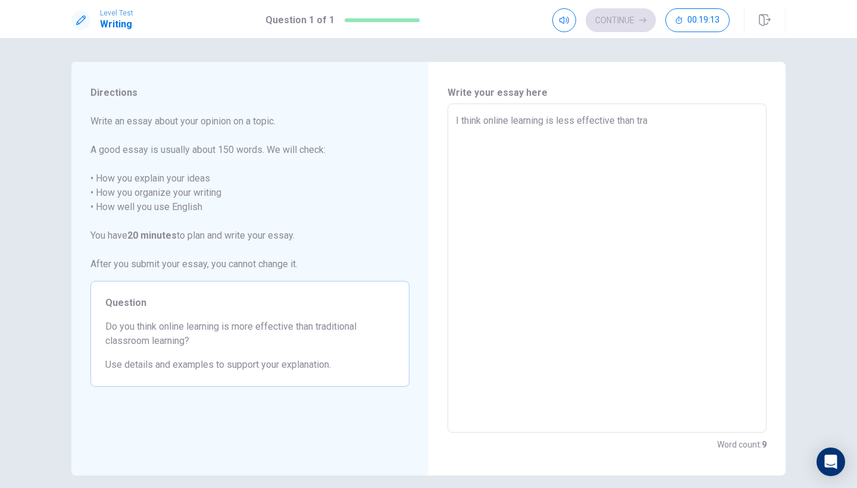
type textarea "x"
type textarea "I think online learning is less effective than trad"
type textarea "x"
type textarea "I think online learning is less effective than tradi"
type textarea "x"
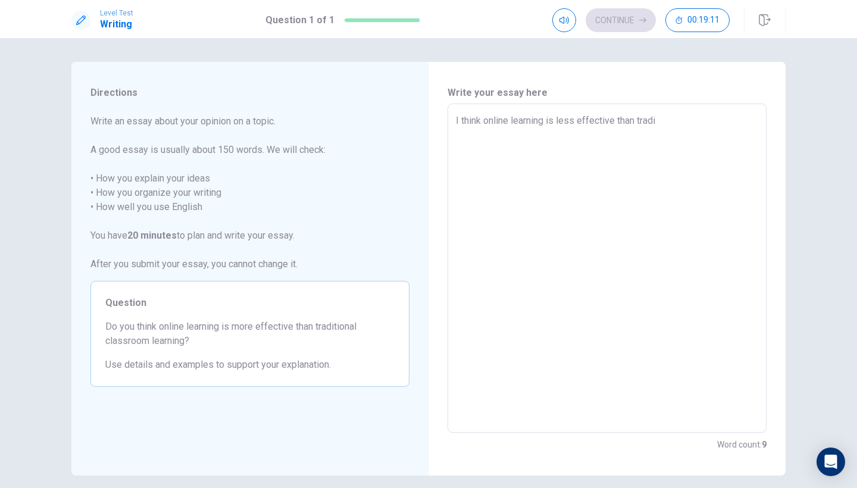
type textarea "I think online learning is less effective than tradit"
type textarea "x"
type textarea "I think online learning is less effective than traditi"
type textarea "x"
type textarea "I think online learning is less effective than traditio"
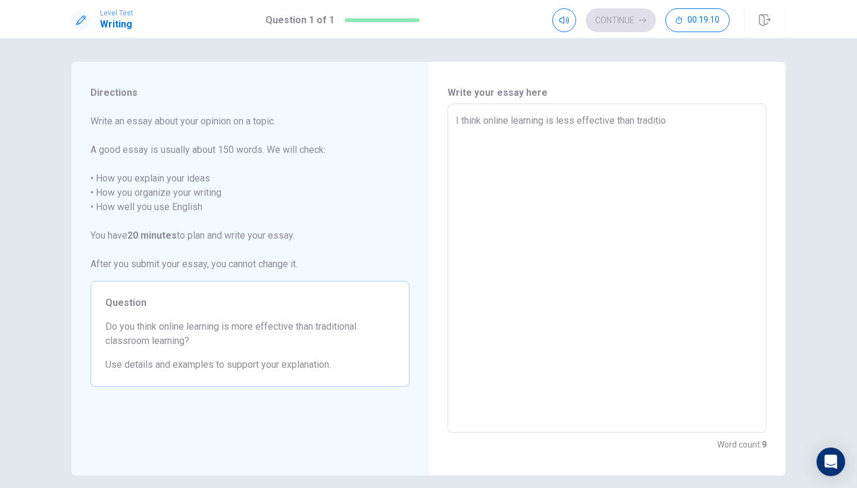
type textarea "x"
type textarea "I think online learning is less effective than tradition"
type textarea "x"
type textarea "I think online learning is less effective than traditiona"
type textarea "x"
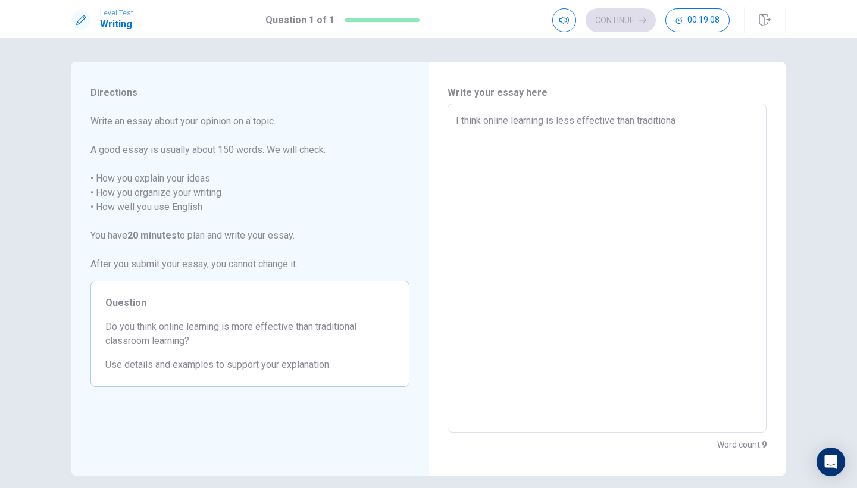
type textarea "I think online learning is less effective than traditional"
type textarea "x"
type textarea "I think online learning is less effective than traditional"
type textarea "x"
type textarea "I think online learning is less effective than traditional c"
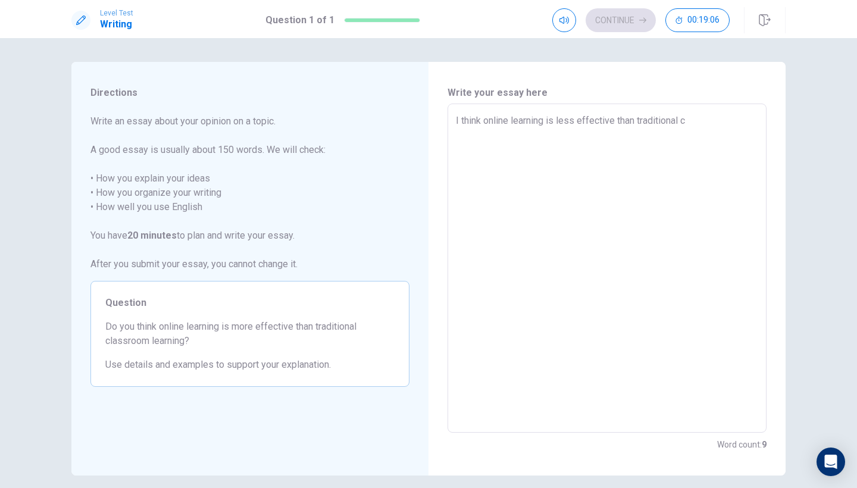
type textarea "x"
type textarea "I think online learning is less effective than traditional cl"
type textarea "x"
type textarea "I think online learning is less effective than traditional cla"
type textarea "x"
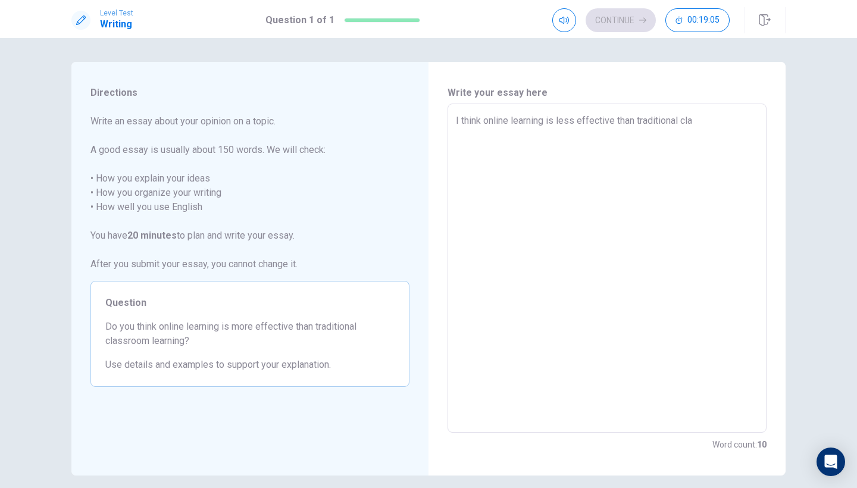
type textarea "I think online learning is less effective than traditional clas"
type textarea "x"
type textarea "I think online learning is less effective than traditional class"
type textarea "x"
type textarea "I think online learning is less effective than traditional classr"
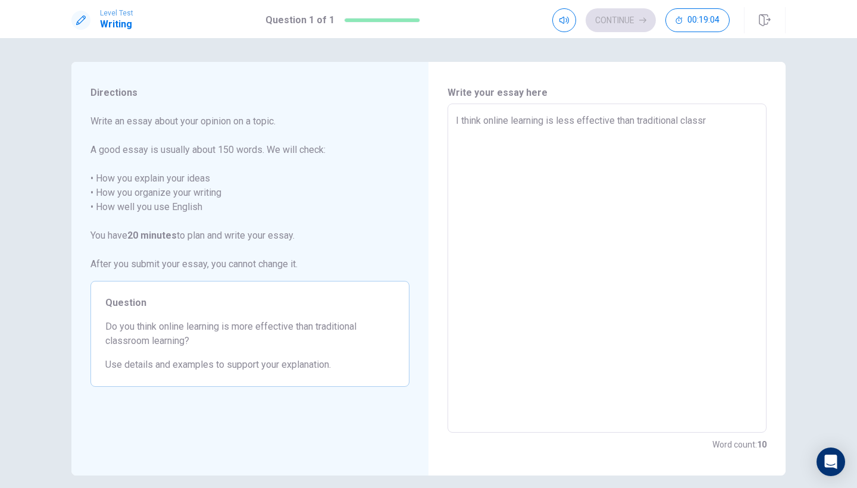
type textarea "x"
type textarea "I think online learning is less effective than traditional classro"
type textarea "x"
type textarea "I think online learning is less effective than traditional classroo"
type textarea "x"
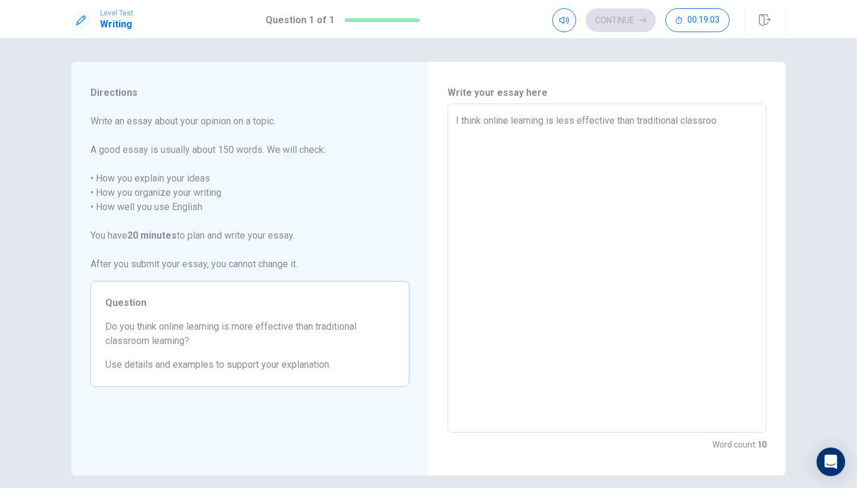
type textarea "I think online learning is less effective than traditional classroom"
type textarea "x"
type textarea "I think online learning is less effective than traditional classroom"
type textarea "x"
type textarea "I think online learning is less effective than traditional classroom l"
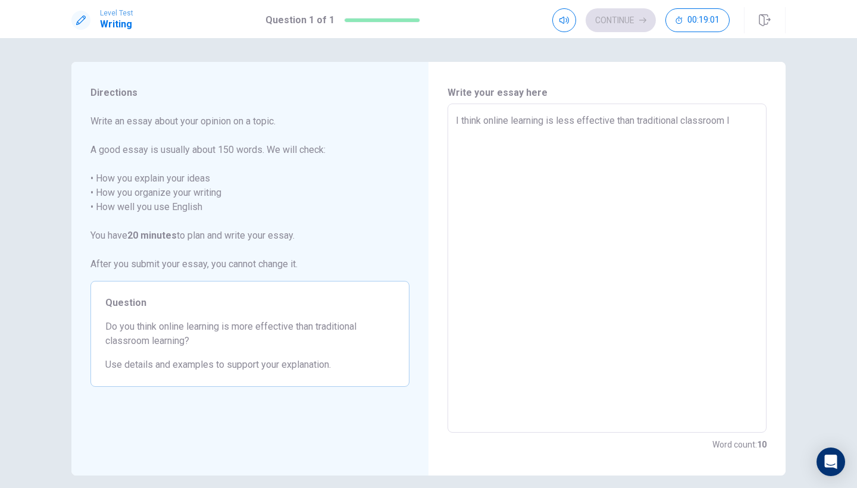
type textarea "x"
type textarea "I think online learning is less effective than traditional classroom le"
type textarea "x"
type textarea "I think online learning is less effective than traditional classroom lea"
type textarea "x"
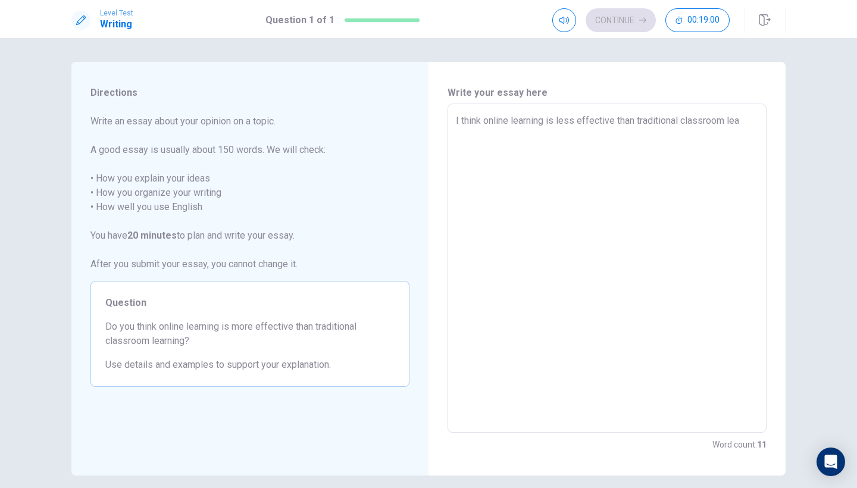
type textarea "I think online learning is less effective than traditional classroom [PERSON_NA…"
type textarea "x"
type textarea "I think online learning is less effective than traditional classroom learn"
type textarea "x"
type textarea "I think online learning is less effective than traditional classroom learni"
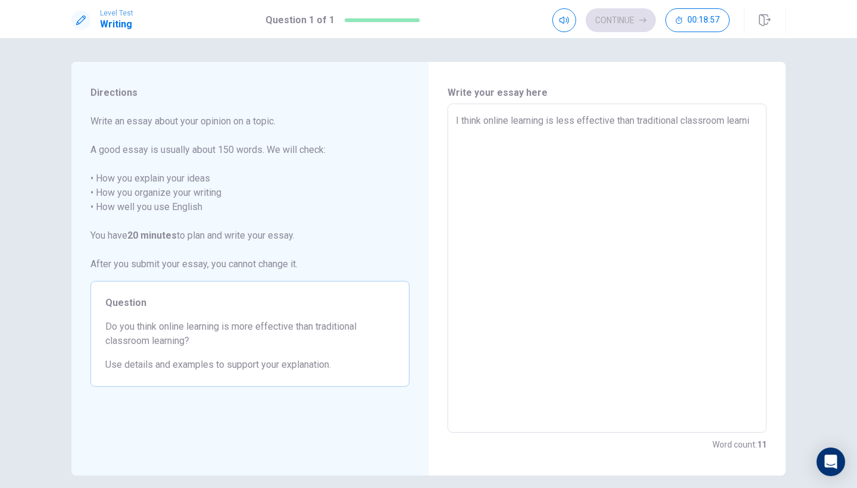
type textarea "x"
type textarea "I think online learning is less effective than traditional classroom learnin"
type textarea "x"
type textarea "I think online learning is less effective than traditional classroom learning"
type textarea "x"
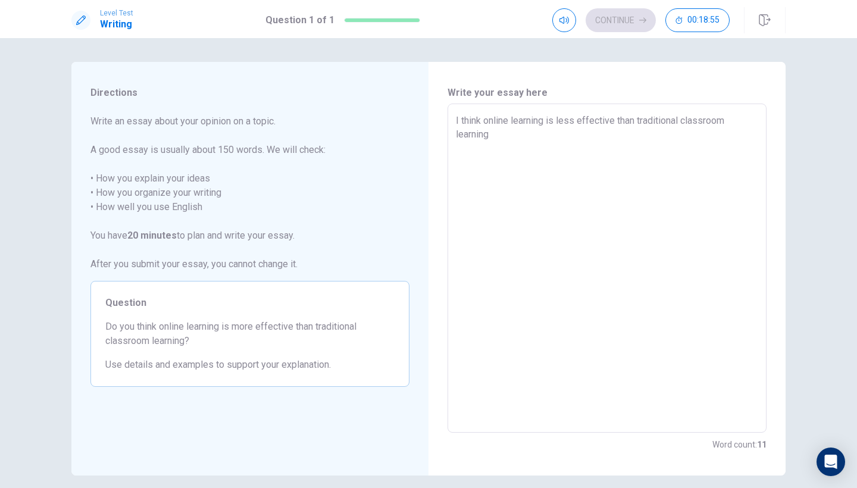
type textarea "I think online learning is less effective than traditional classroom learning"
type textarea "x"
type textarea "I think online learning is less effective than traditional classroom learning b"
type textarea "x"
type textarea "I think online learning is less effective than traditional classroom learning be"
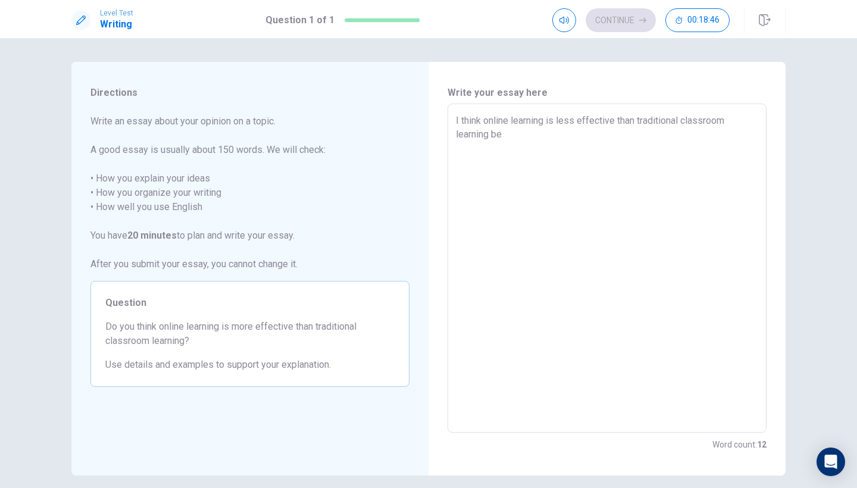
type textarea "x"
type textarea "I think online learning is less effective than traditional classroom learning b…"
type textarea "x"
type textarea "I think online learning is less effective than traditional classroom learning b…"
type textarea "x"
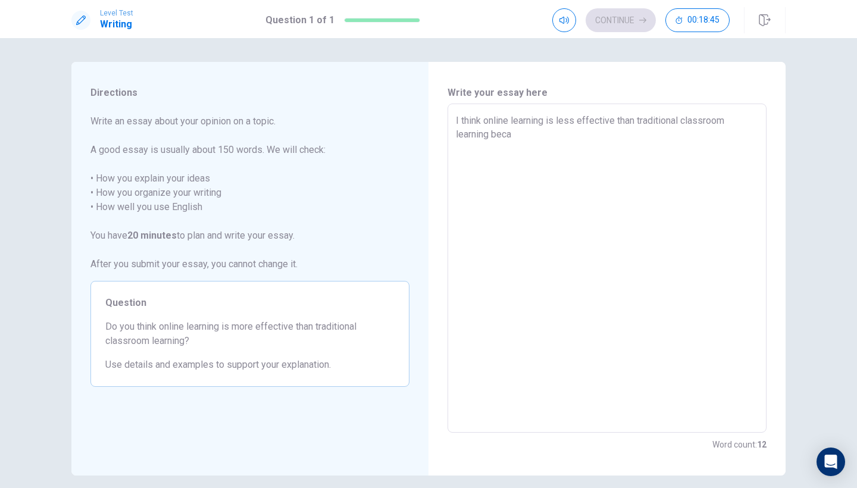
type textarea "I think online learning is less effective than traditional classroom learning b…"
type textarea "x"
type textarea "I think online learning is less effective than traditional classroom learning b…"
type textarea "x"
type textarea "I think online learning is less effective than traditional classroom learning b…"
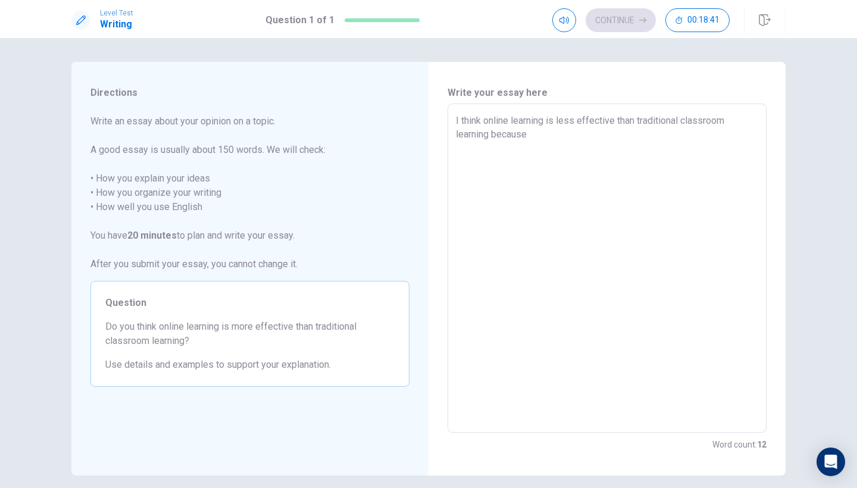
type textarea "x"
type textarea "I think online learning is less effective than traditional classroom learning b…"
type textarea "x"
type textarea "I think online learning is less effective than traditional classroom learning b…"
type textarea "x"
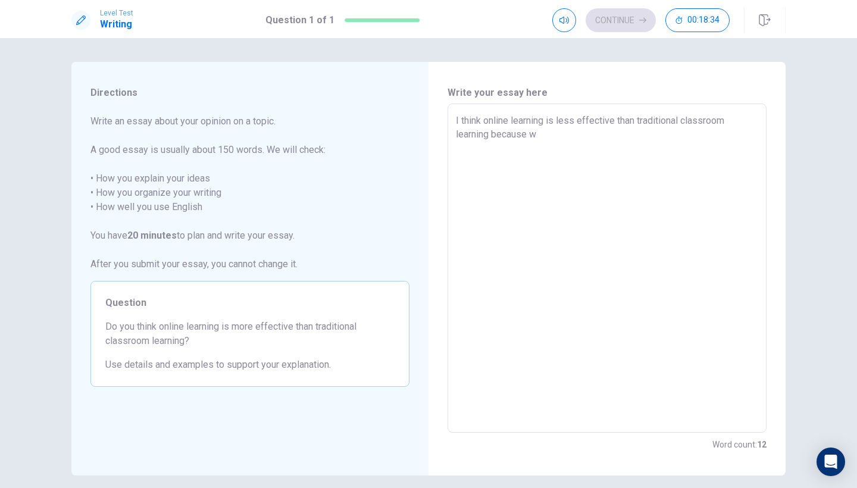
type textarea "I think online learning is less effective than traditional classroom learning b…"
type textarea "x"
type textarea "I think online learning is less effective than traditional classroom learning b…"
type textarea "x"
type textarea "I think online learning is less effective than traditional classroom learning b…"
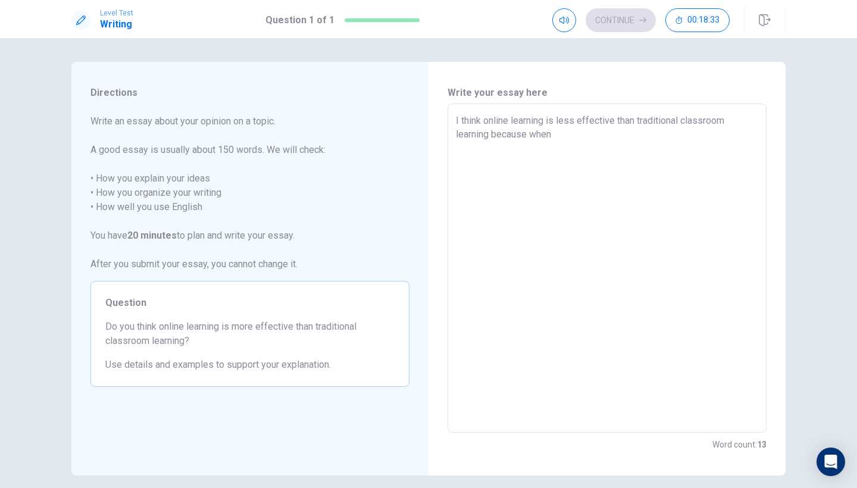
type textarea "x"
type textarea "I think online learning is less effective than traditional classroom learning b…"
type textarea "x"
type textarea "I think online learning is less effective than traditional classroom learning b…"
type textarea "x"
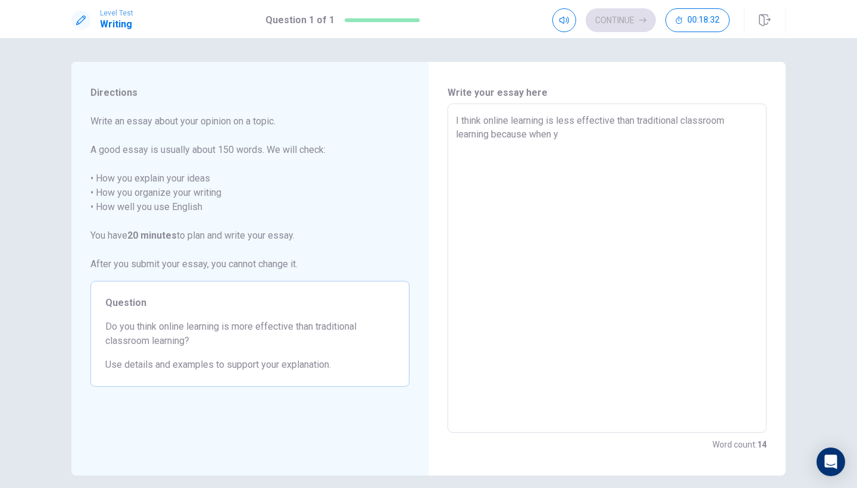
type textarea "I think online learning is less effective than traditional classroom learning b…"
type textarea "x"
type textarea "I think online learning is less effective than traditional classroom learning b…"
type textarea "x"
type textarea "I think online learning is less effective than traditional classroom learning b…"
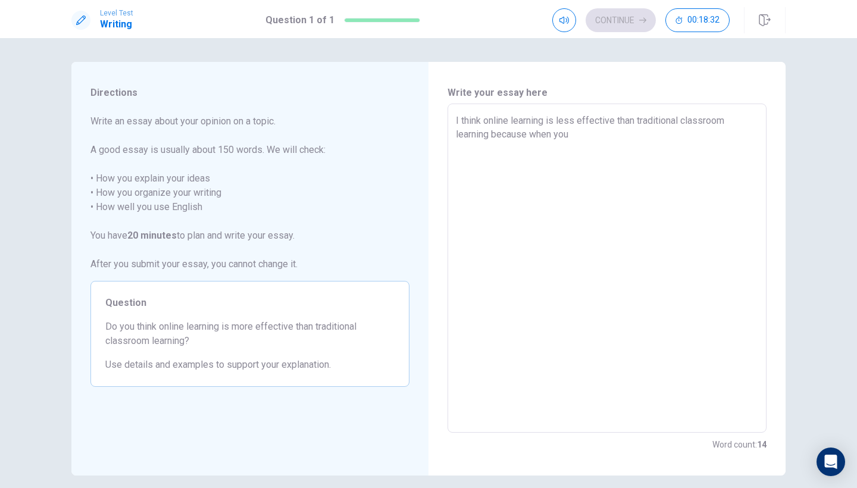
type textarea "x"
type textarea "I think online learning is less effective than traditional classroom learning b…"
type textarea "x"
type textarea "I think online learning is less effective than traditional classroom learning b…"
type textarea "x"
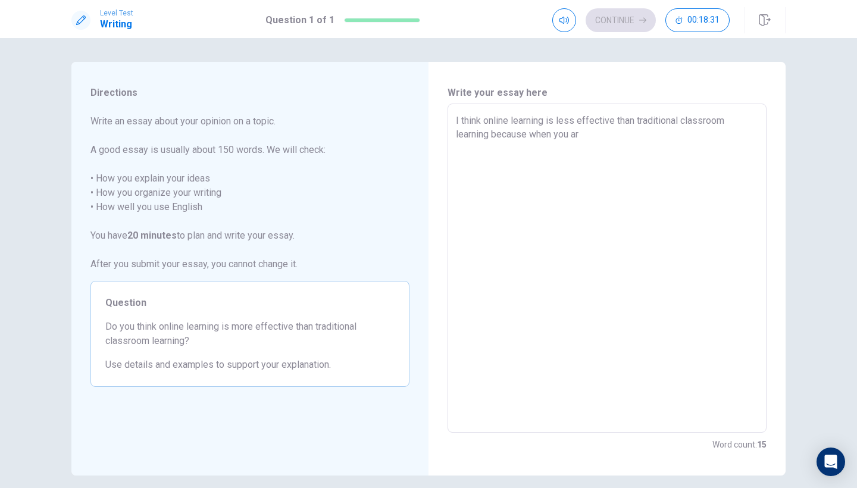
type textarea "I think online learning is less effective than traditional classroom learning b…"
type textarea "x"
type textarea "I think online learning is less effective than traditional classroom learning b…"
type textarea "x"
type textarea "I think online learning is less effective than traditional classroom learning b…"
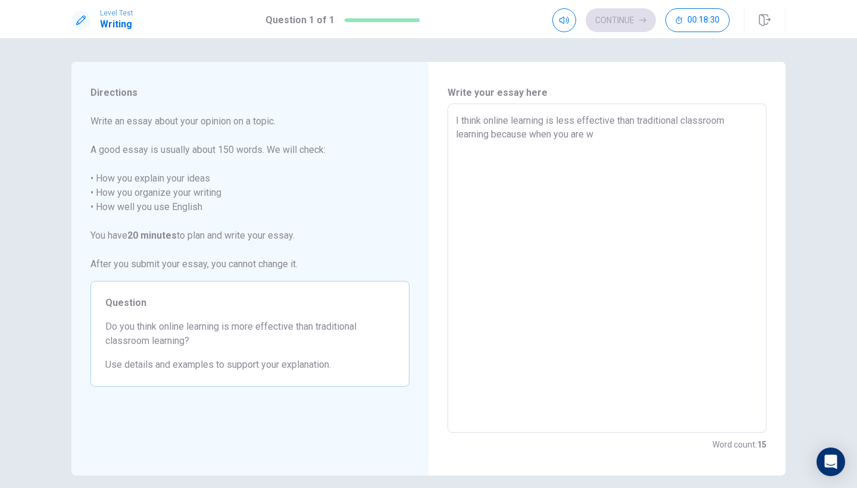
type textarea "x"
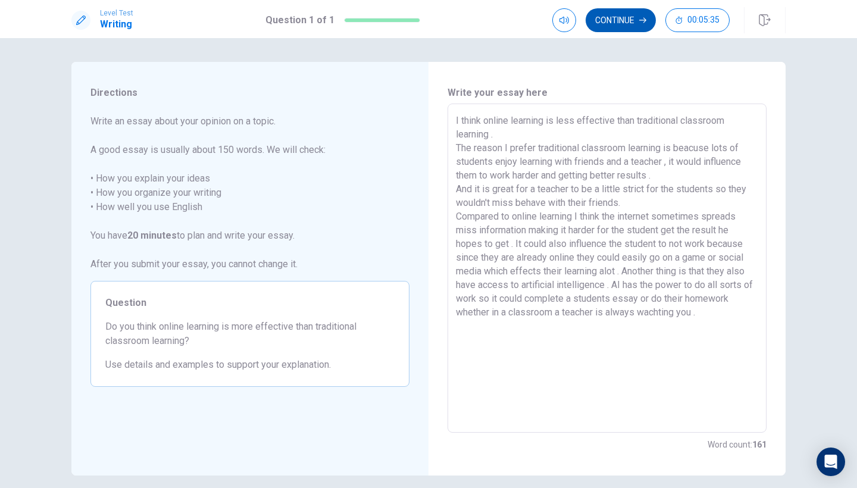
click at [628, 17] on button "Continue" at bounding box center [621, 20] width 70 height 24
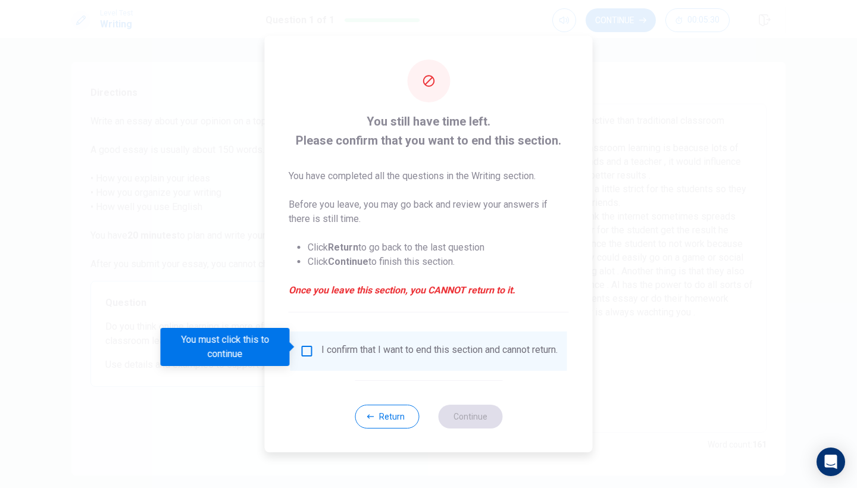
click at [301, 348] on input "You must click this to continue" at bounding box center [307, 351] width 14 height 14
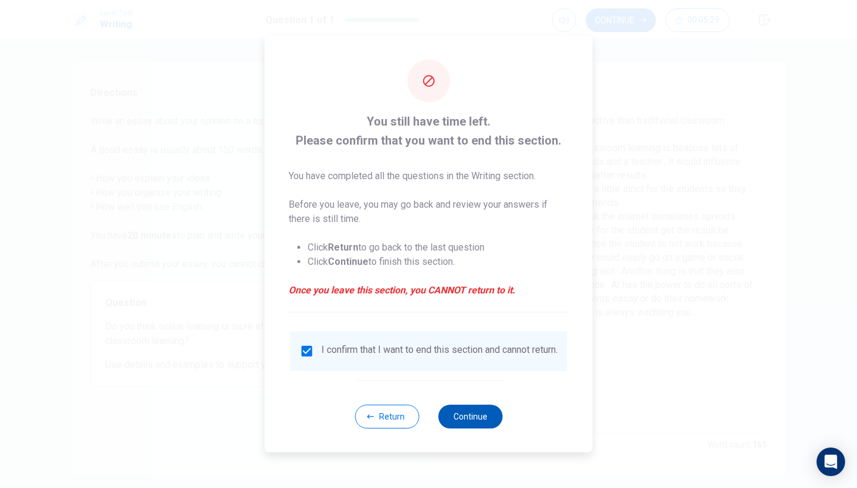
click at [470, 417] on button "Continue" at bounding box center [470, 417] width 64 height 24
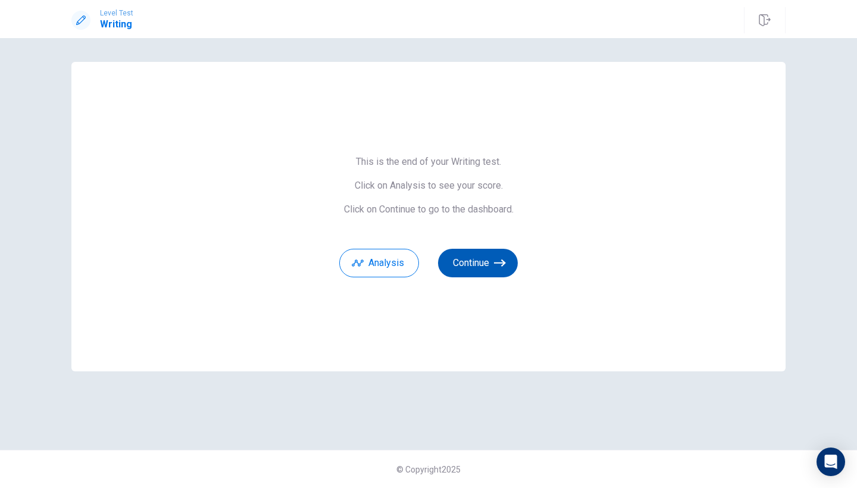
click at [492, 257] on button "Continue" at bounding box center [478, 263] width 80 height 29
